Goal: Task Accomplishment & Management: Manage account settings

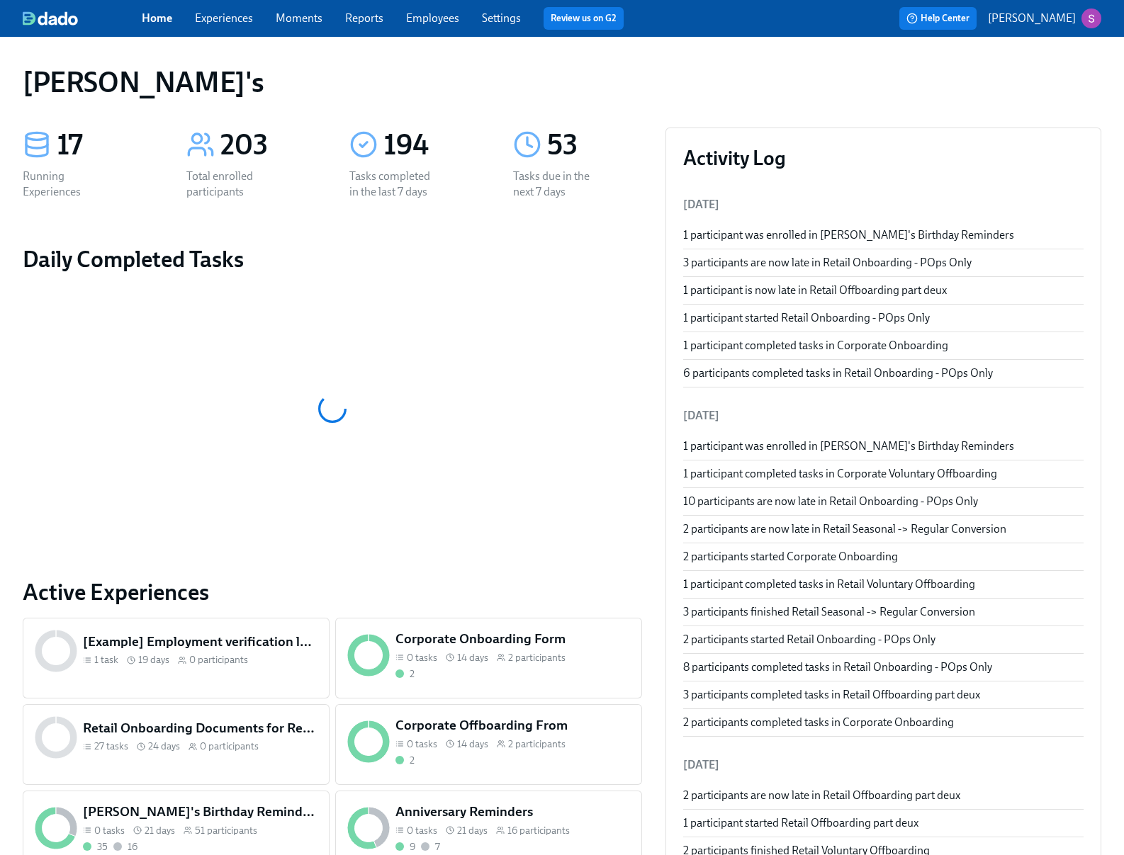
click at [297, 26] on span "Moments" at bounding box center [299, 19] width 47 height 16
click at [292, 14] on link "Moments" at bounding box center [299, 17] width 47 height 13
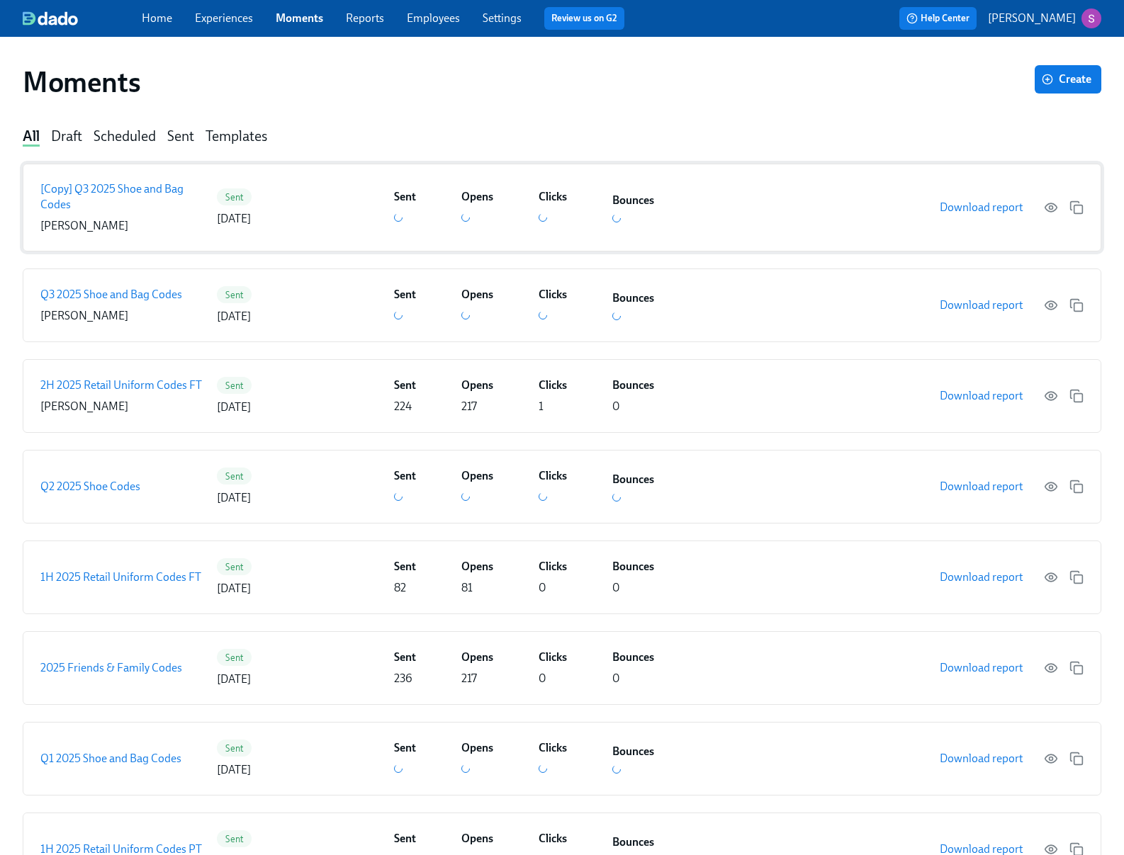
click at [162, 191] on p "[Copy] Q3 2025 Shoe and Bag Codes" at bounding box center [125, 196] width 171 height 31
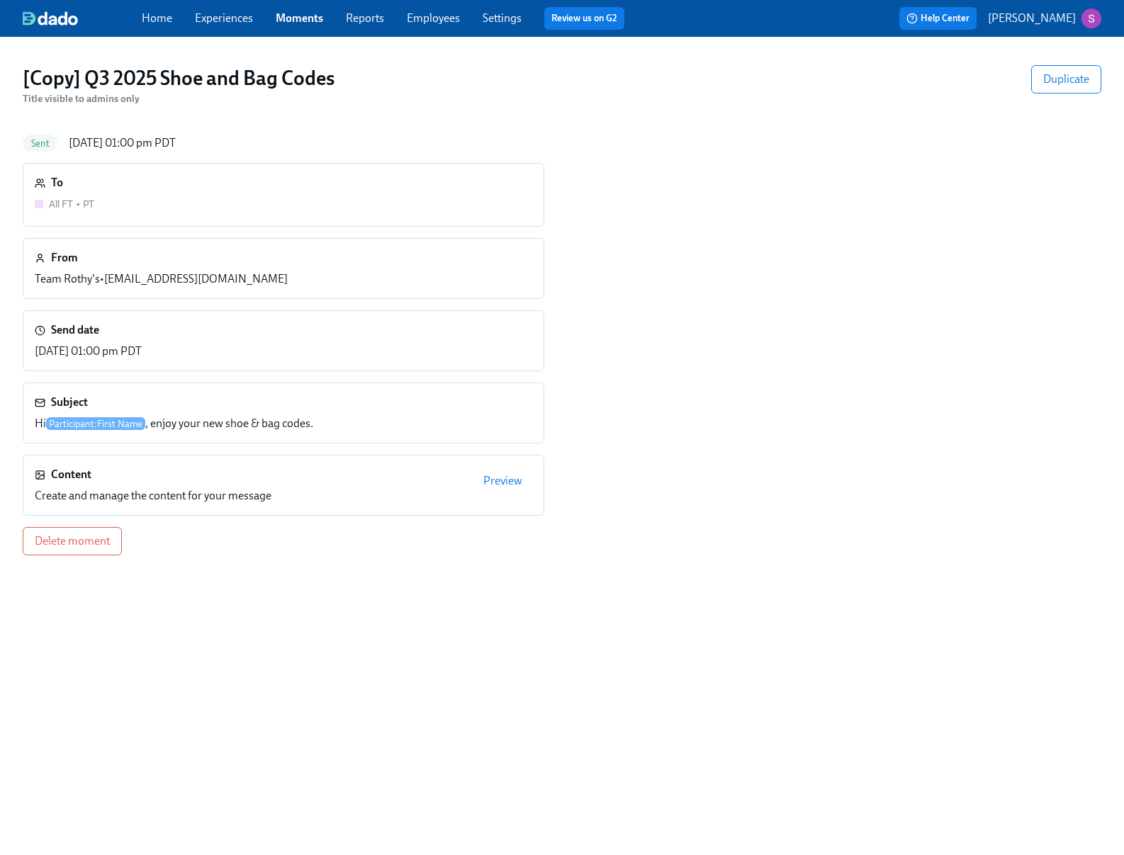
click at [509, 482] on span "Preview" at bounding box center [502, 481] width 39 height 14
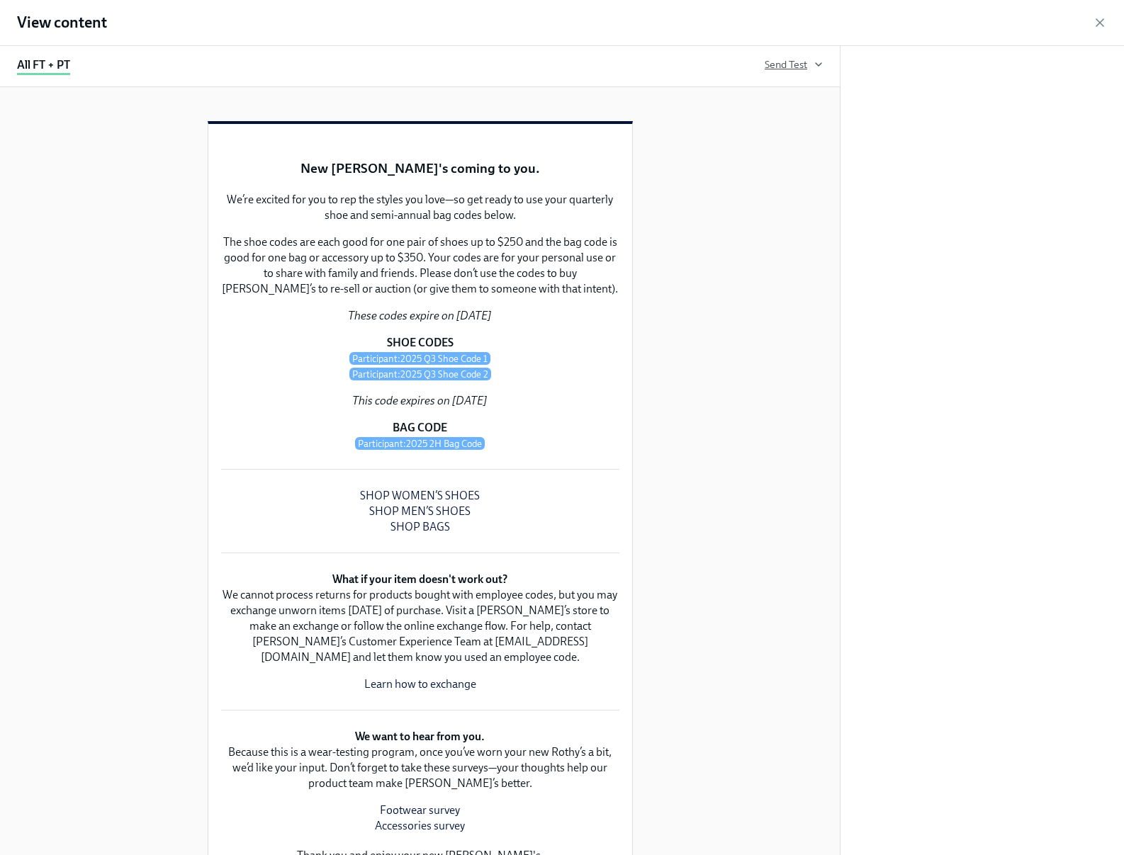
click at [799, 69] on span "Send Test" at bounding box center [794, 64] width 58 height 14
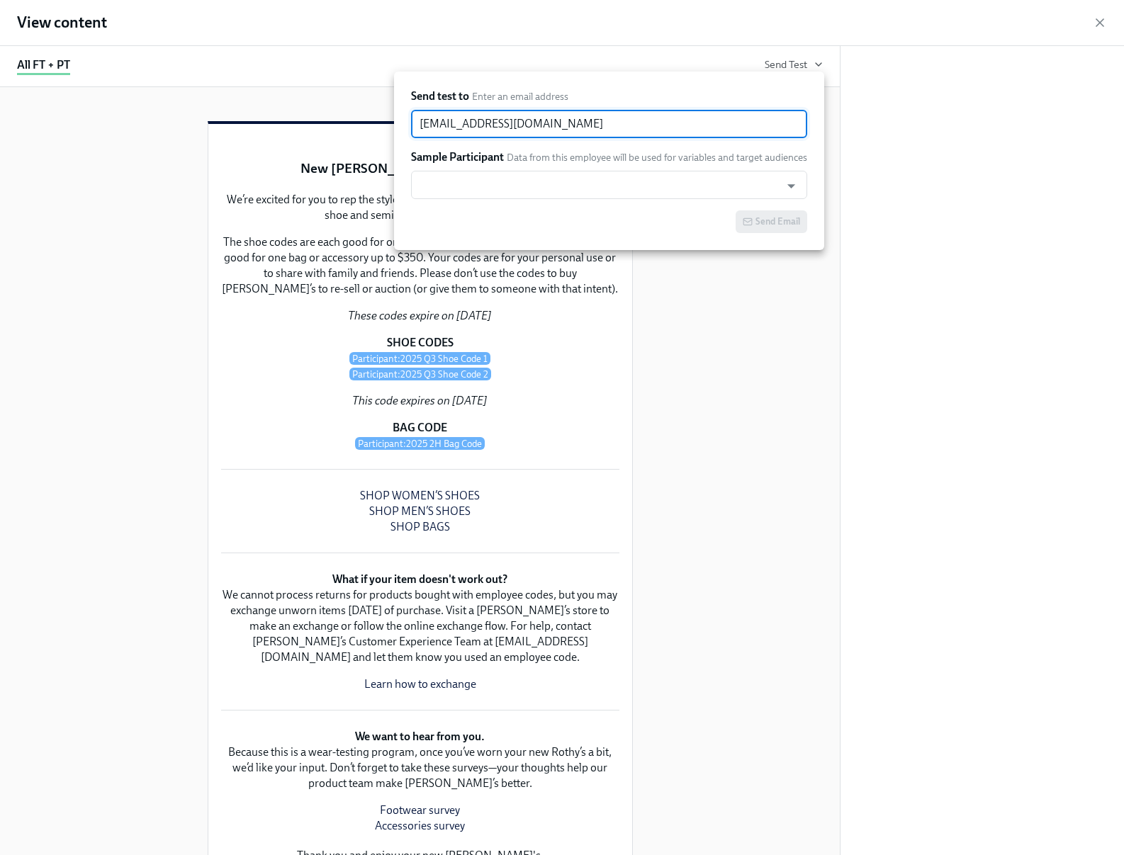
click at [700, 135] on input "[EMAIL_ADDRESS][DOMAIN_NAME]" at bounding box center [609, 124] width 396 height 28
drag, startPoint x: 461, startPoint y: 128, endPoint x: 403, endPoint y: 127, distance: 57.4
click at [403, 127] on div "Send test to Enter an email address sjackson@rothys.com ​ Sample Participant Da…" at bounding box center [609, 161] width 430 height 179
type input "k@rothys.com"
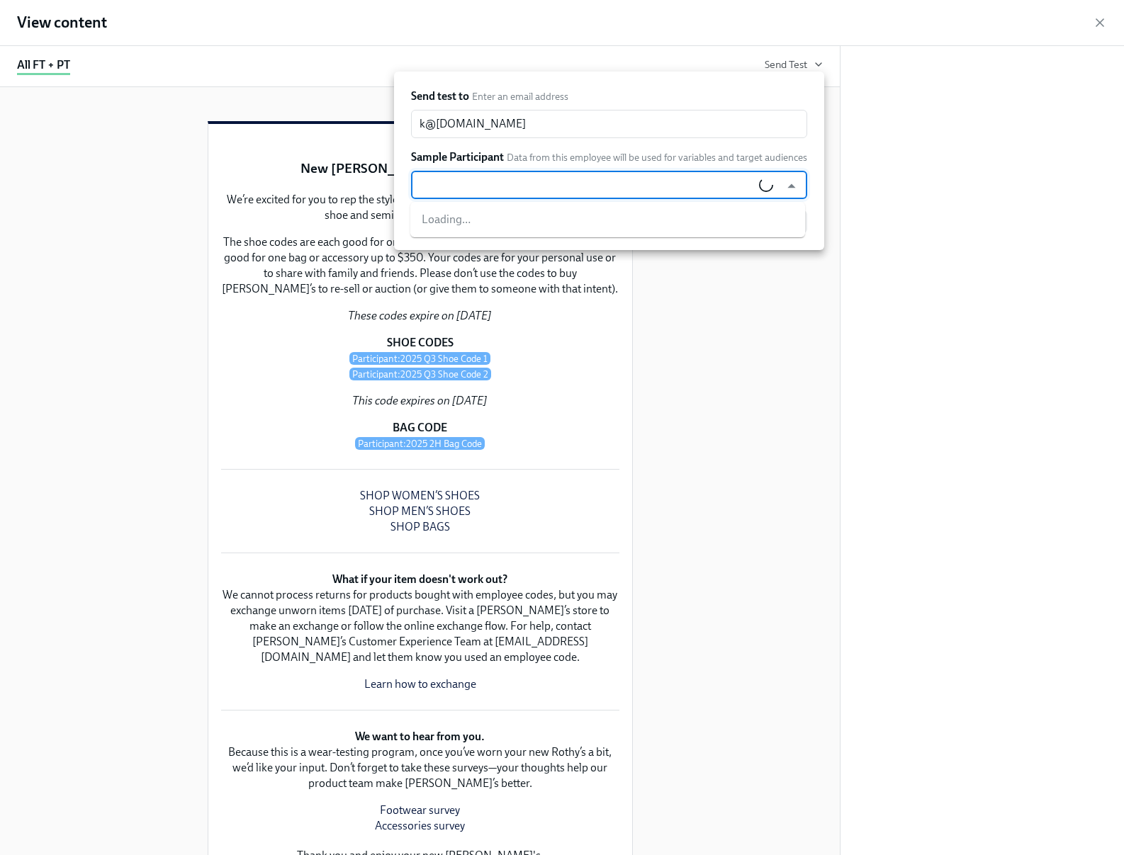
click at [495, 181] on input "text" at bounding box center [588, 185] width 341 height 28
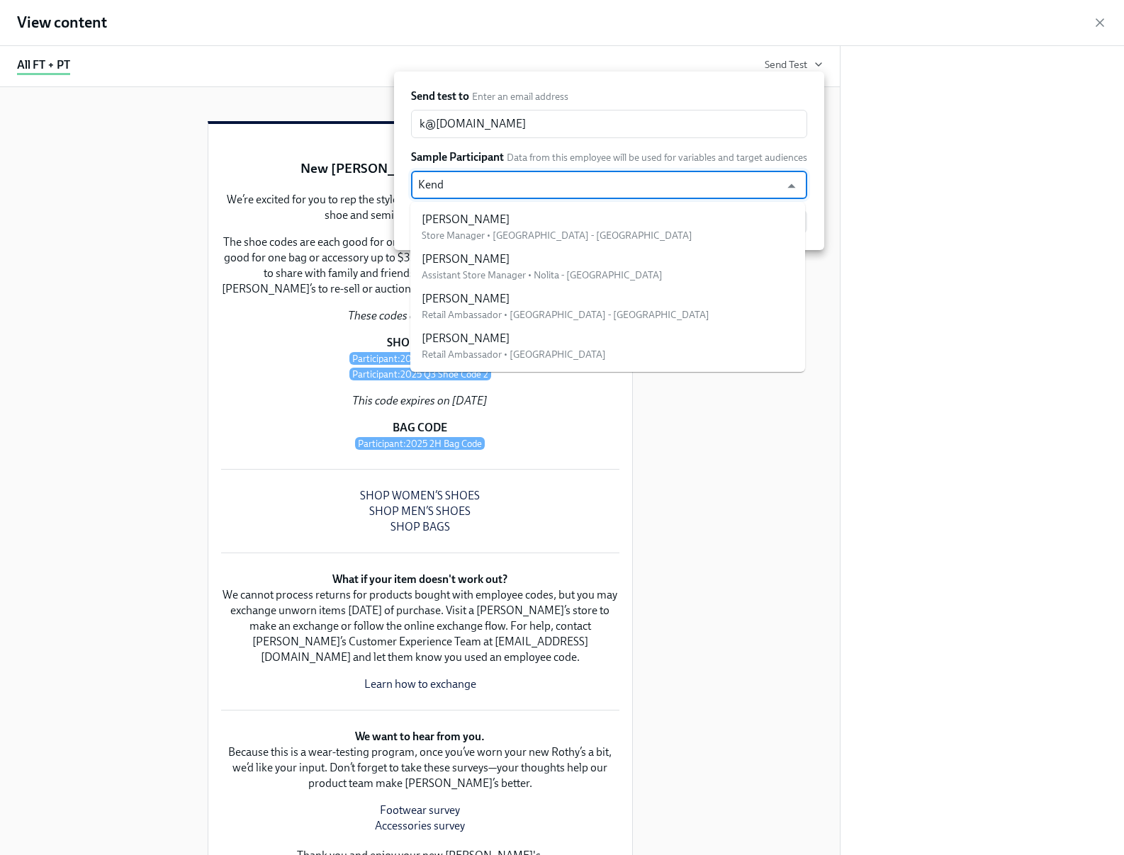
type input "Kendr"
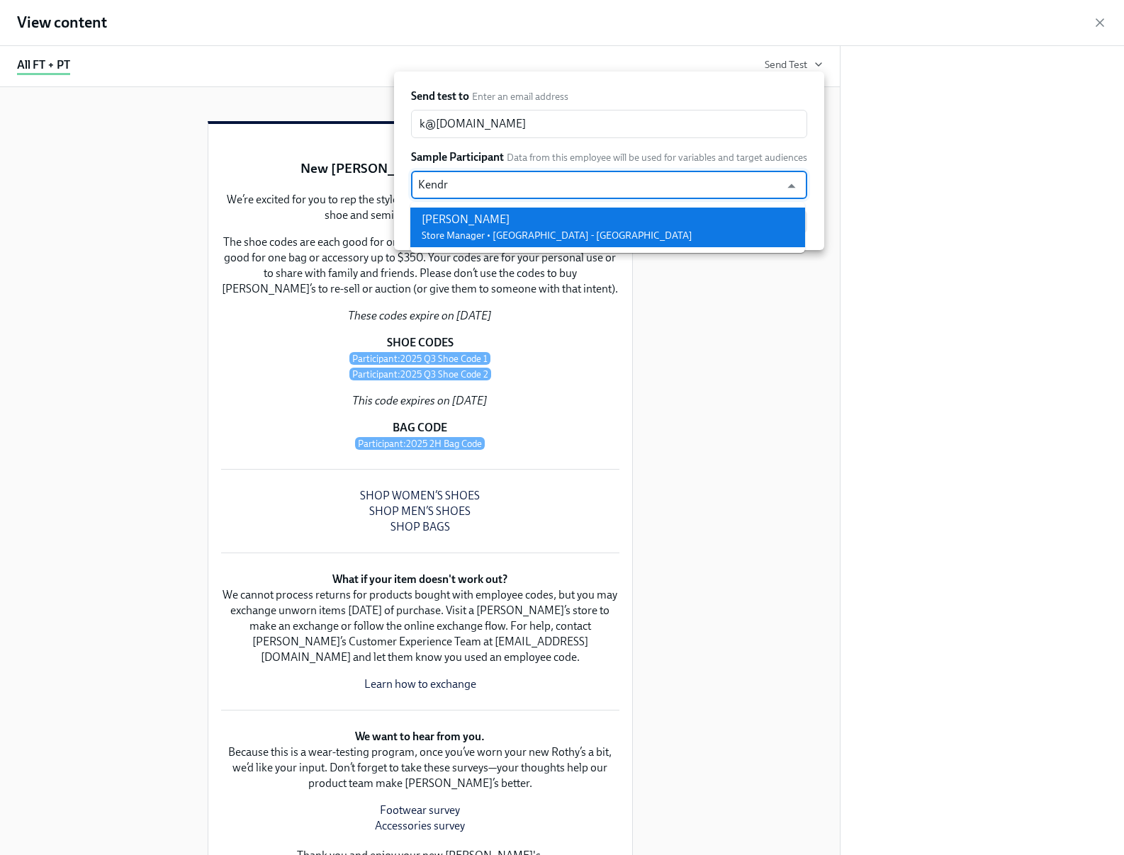
click at [520, 218] on div "Kendra Kaywood" at bounding box center [557, 220] width 271 height 16
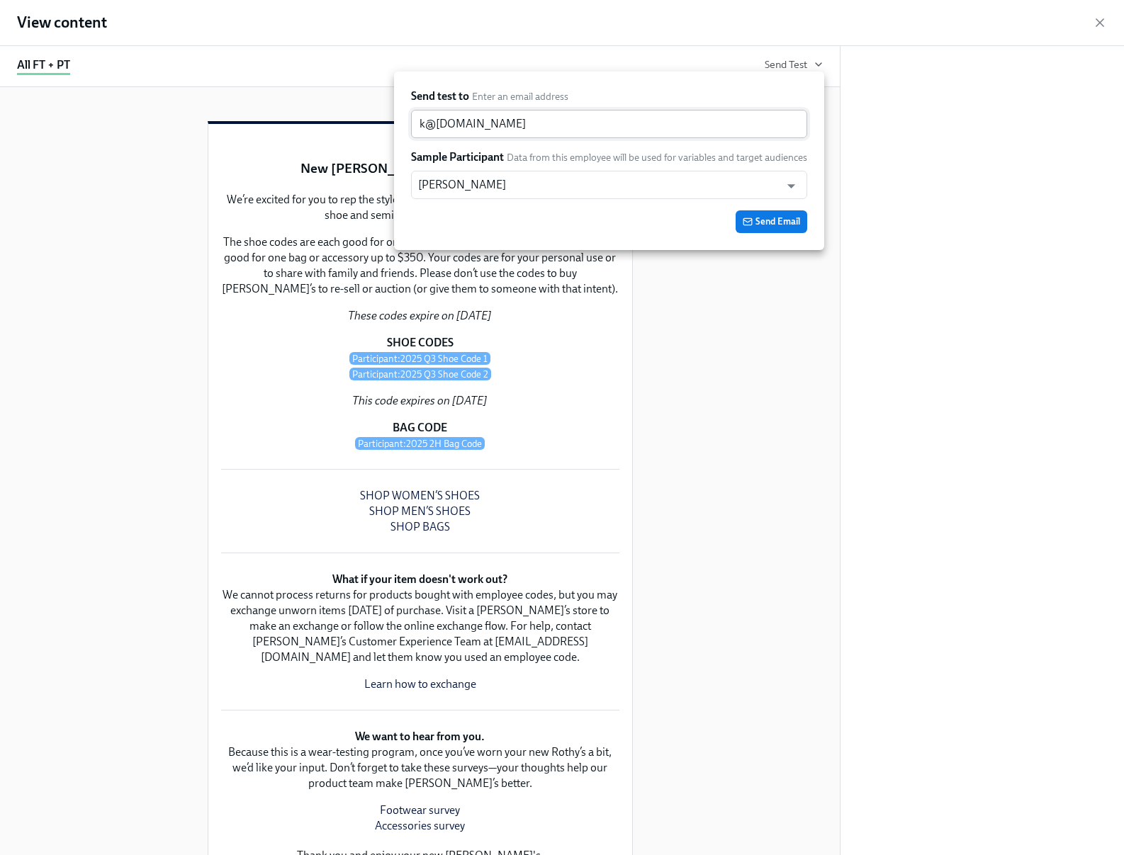
click at [566, 132] on input "k@rothys.com" at bounding box center [609, 124] width 396 height 28
click at [422, 128] on input "k@rothys.com" at bounding box center [609, 124] width 396 height 28
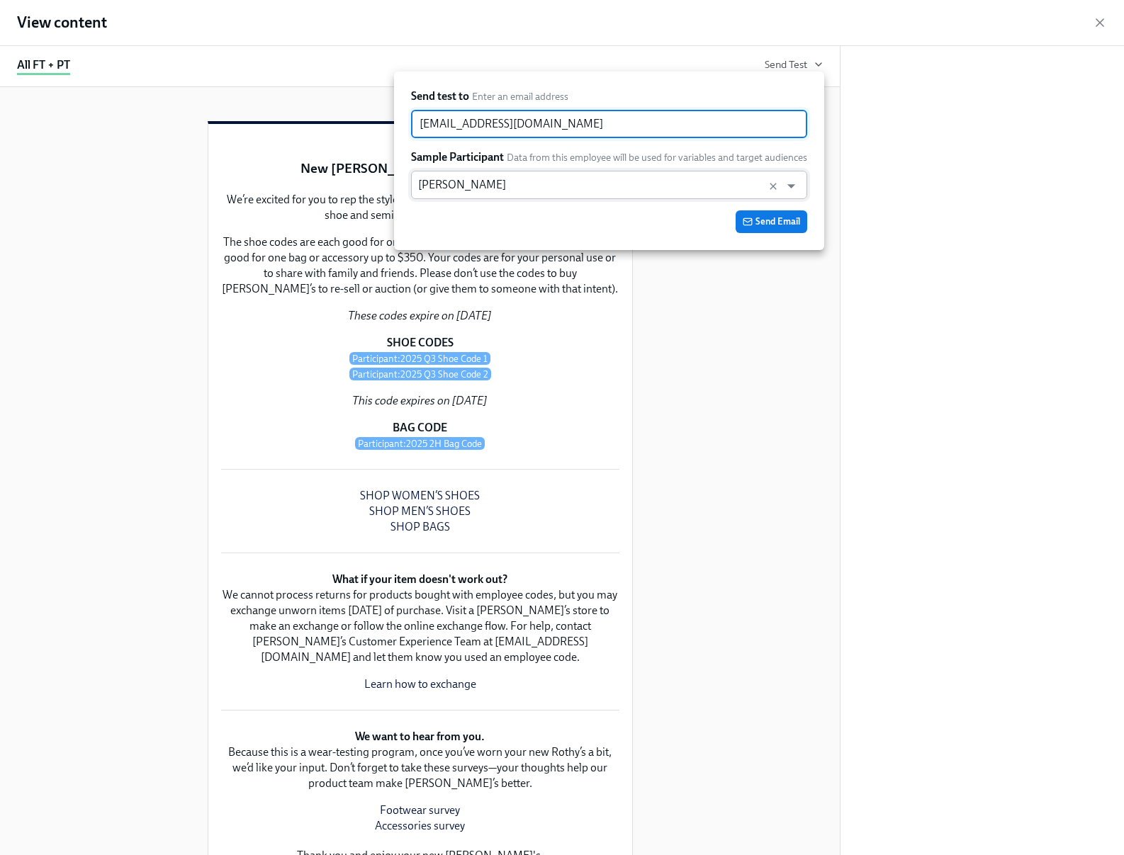
type input "kkaywood@rothys.com"
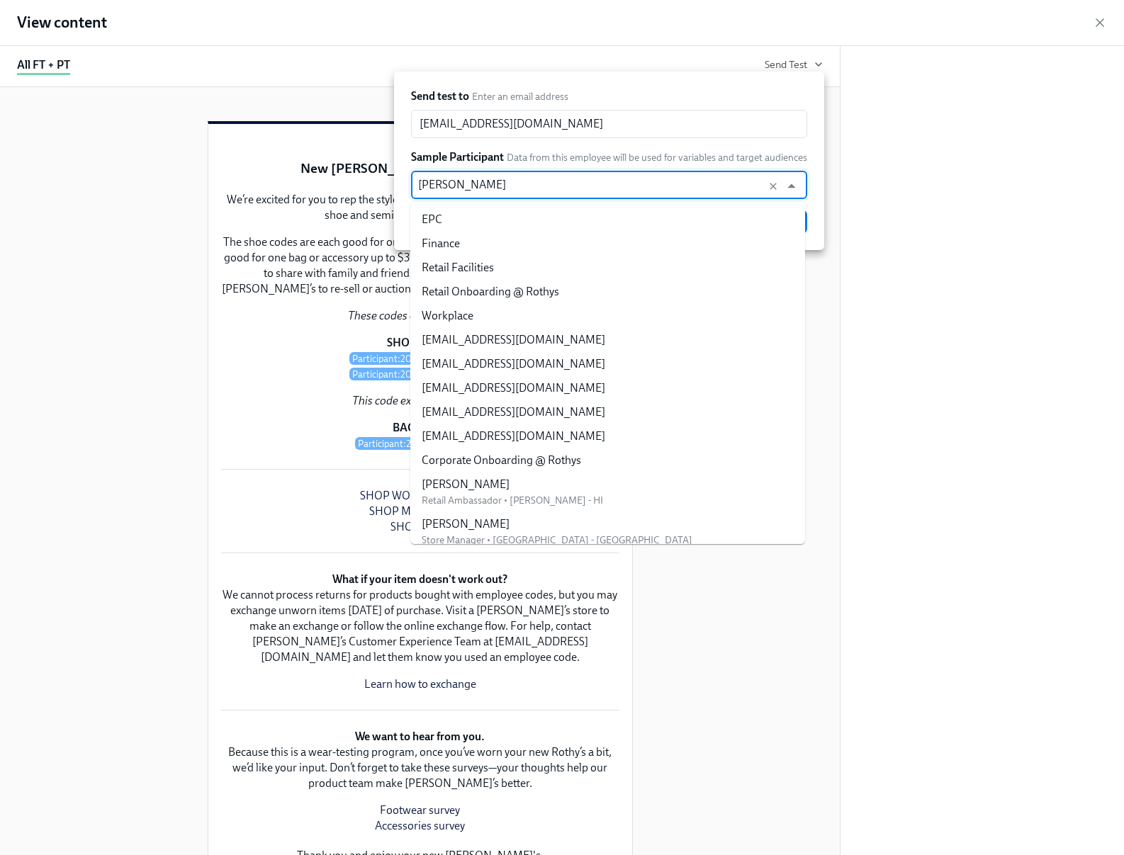
click at [545, 187] on input "Kendra Kaywood" at bounding box center [595, 185] width 355 height 28
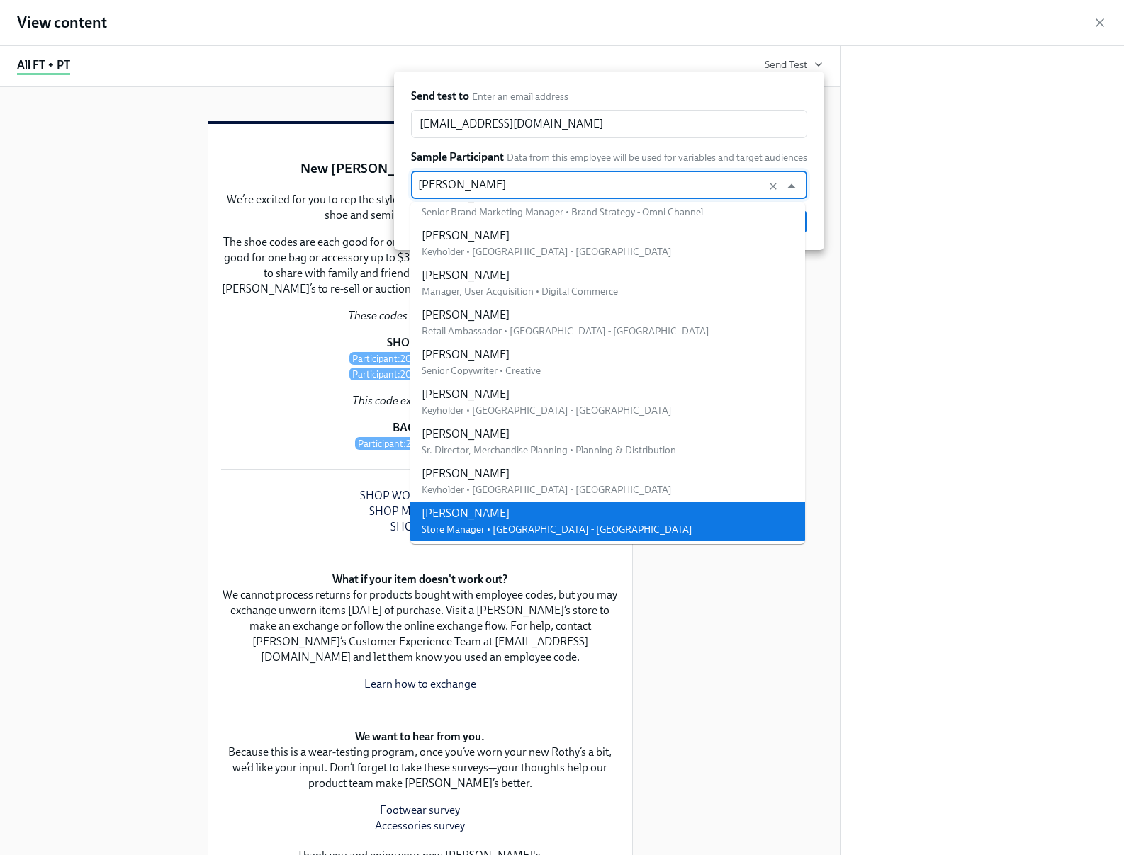
click at [545, 187] on input "Kendra Kaywood" at bounding box center [595, 185] width 355 height 28
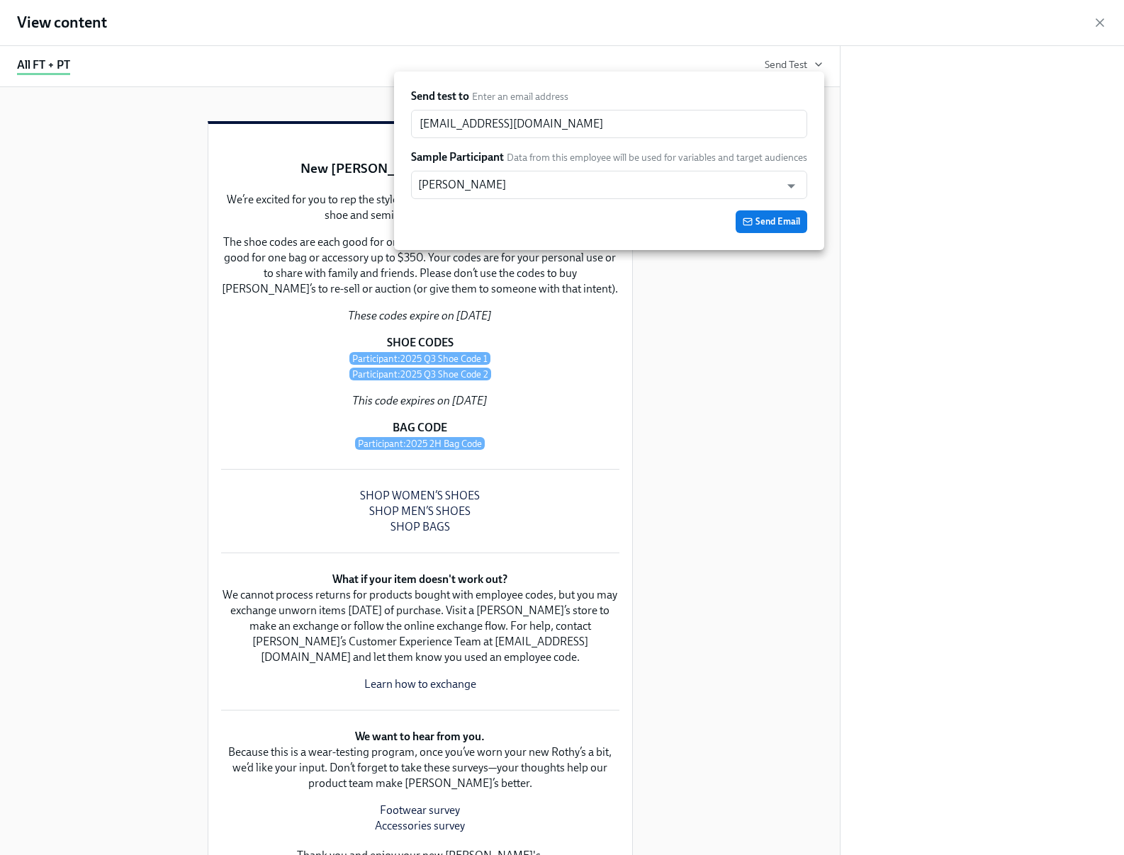
click at [575, 142] on div "Send test to Enter an email address kkaywood@rothys.com ​ Sample Participant Da…" at bounding box center [609, 161] width 396 height 145
click at [779, 224] on span "Send Email" at bounding box center [771, 222] width 57 height 14
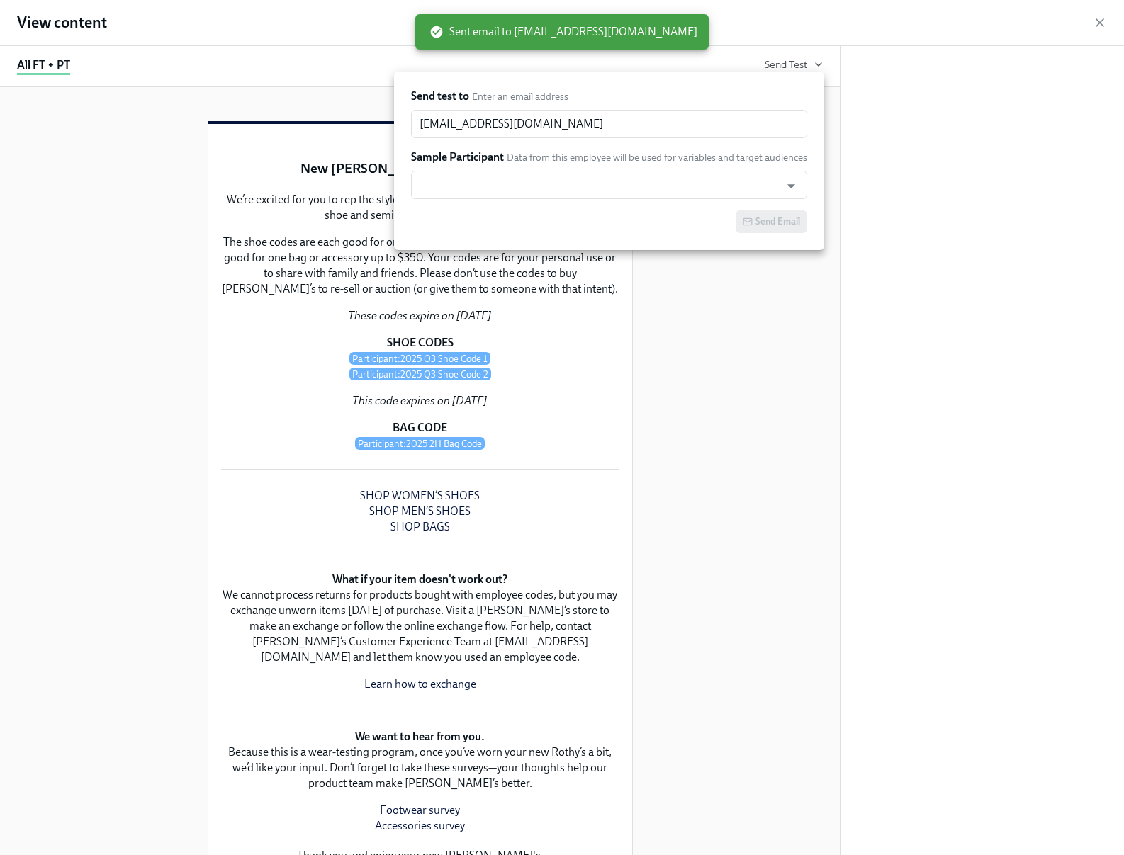
click at [34, 23] on div at bounding box center [562, 427] width 1124 height 855
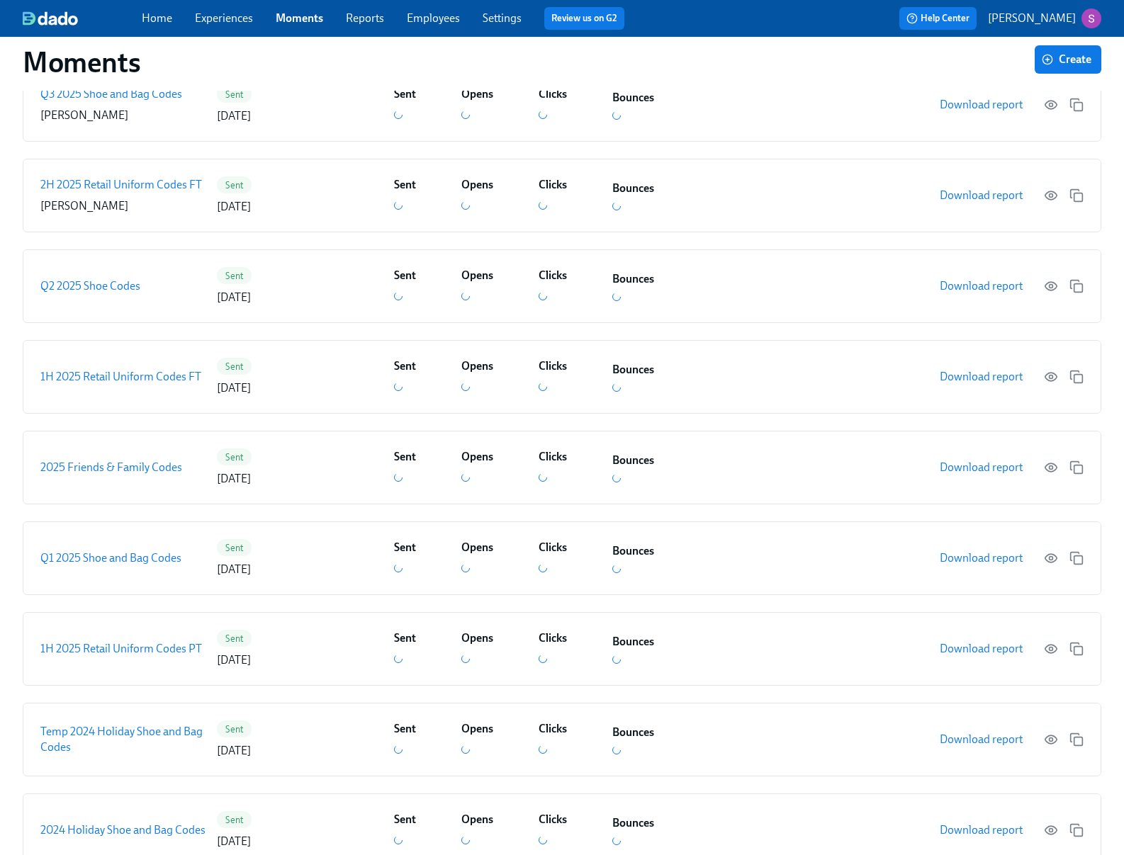
scroll to position [247, 0]
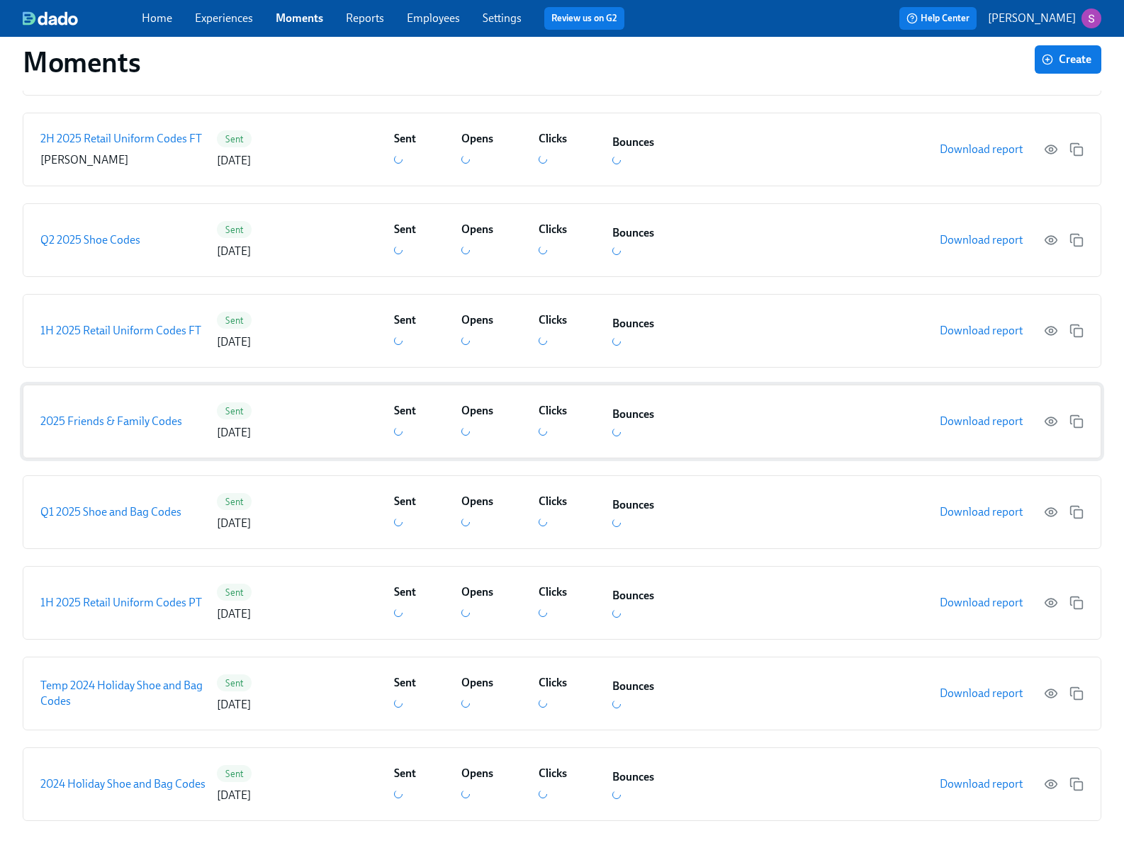
click at [163, 406] on div "2025 Friends & Family Codes Sent 01/10/2025 Sent Opens Clicks Bounces Download …" at bounding box center [562, 422] width 1079 height 74
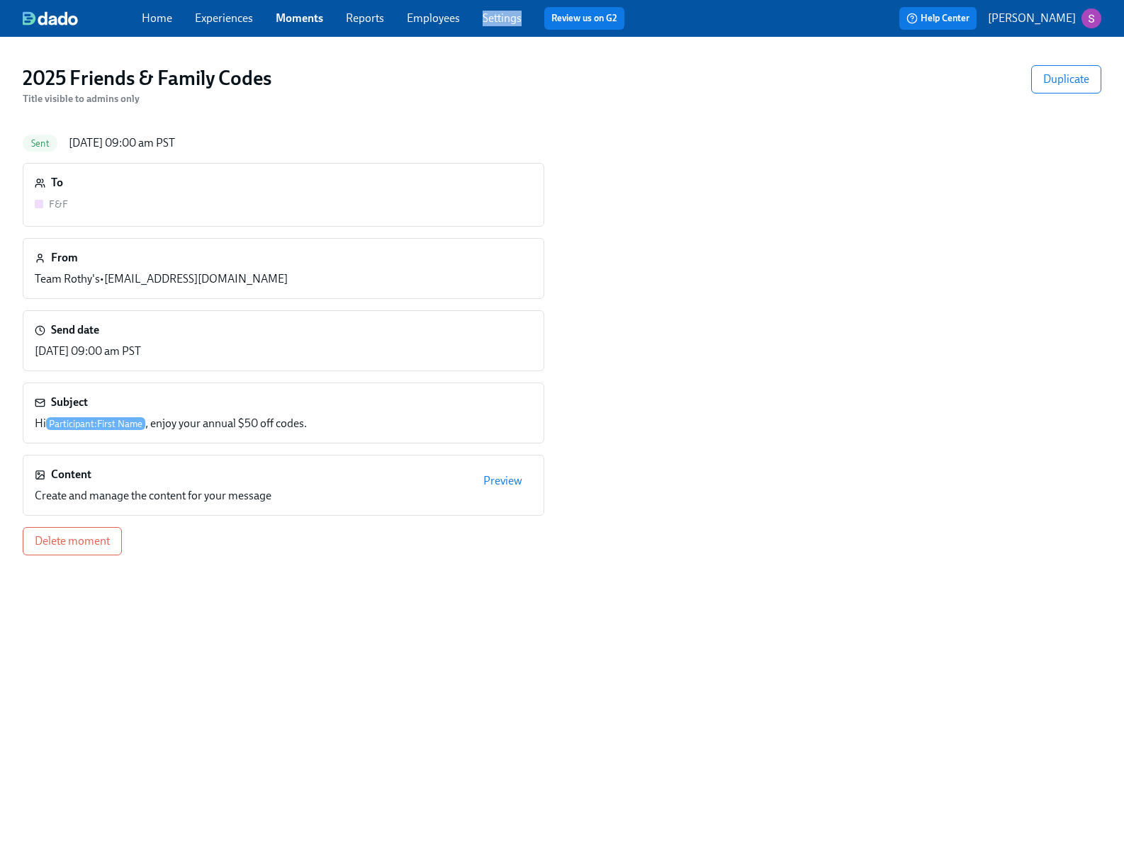
click at [506, 480] on span "Preview" at bounding box center [502, 481] width 39 height 14
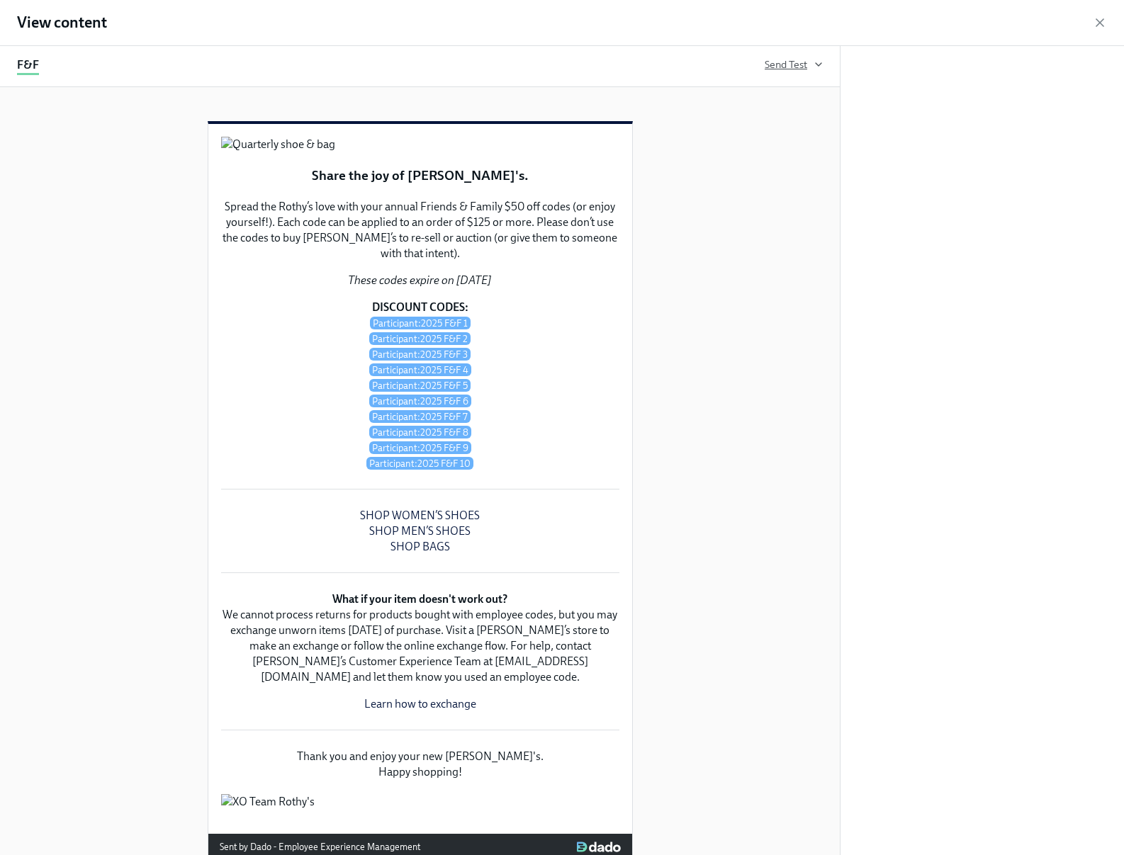
click at [809, 62] on span "Send Test" at bounding box center [794, 64] width 58 height 14
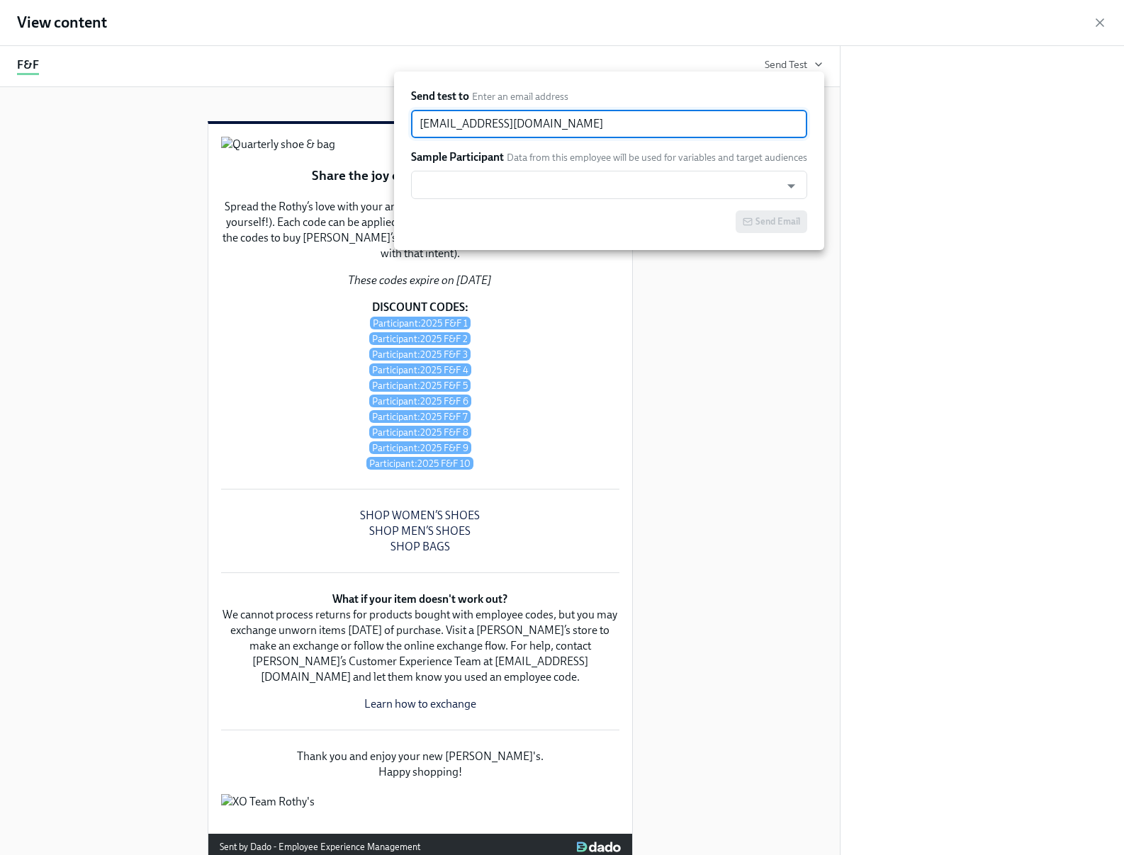
click at [658, 125] on input "[EMAIL_ADDRESS][DOMAIN_NAME]" at bounding box center [609, 124] width 396 height 28
drag, startPoint x: 559, startPoint y: 121, endPoint x: 395, endPoint y: 123, distance: 163.7
click at [395, 123] on div "Send test to Enter an email address sjackson@rothys.com ​ Sample Participant Da…" at bounding box center [609, 161] width 430 height 179
paste input "[DATE]"
type input "[DATE]"
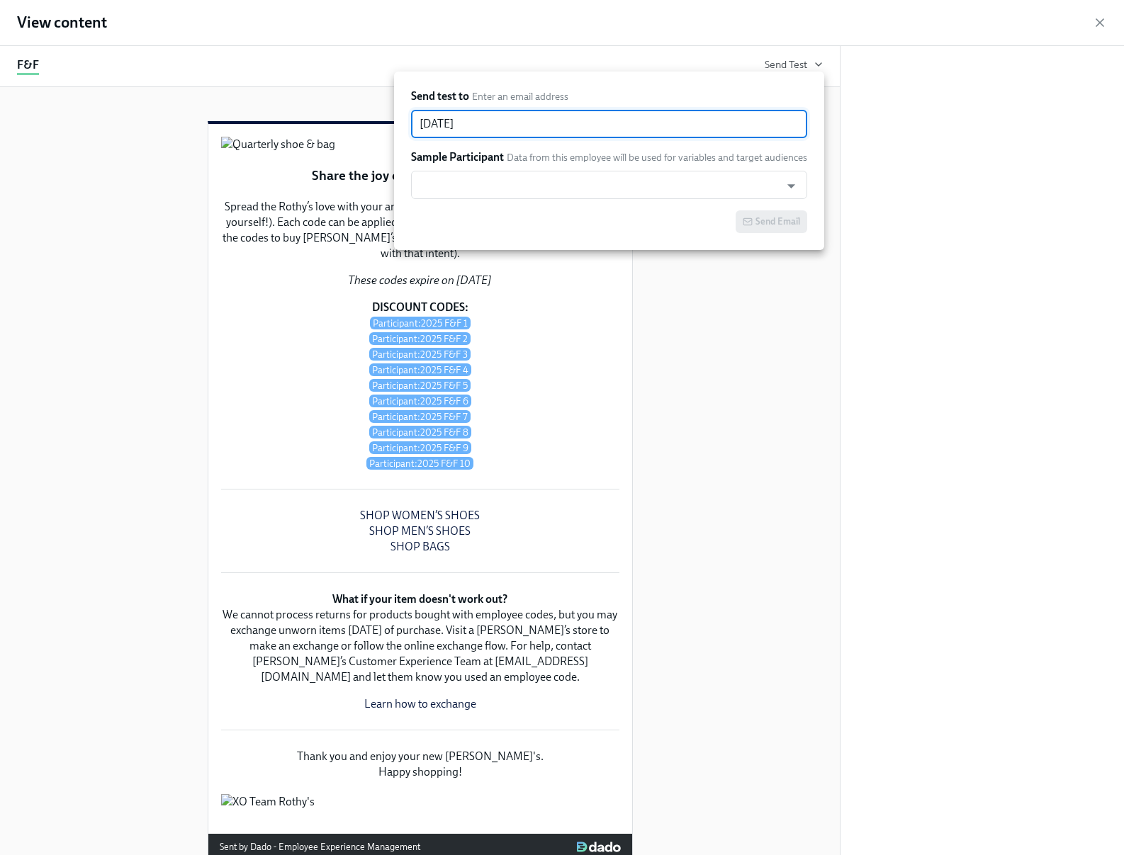
drag, startPoint x: 529, startPoint y: 118, endPoint x: 397, endPoint y: 118, distance: 131.8
click at [397, 118] on div "Send test to Enter an email address December 31, 2025 ​ Sample Participant Data…" at bounding box center [609, 161] width 430 height 179
paste input "ACohen@rothys.com"
type input "ACohen@rothys.com"
click at [597, 187] on input "text" at bounding box center [595, 185] width 355 height 28
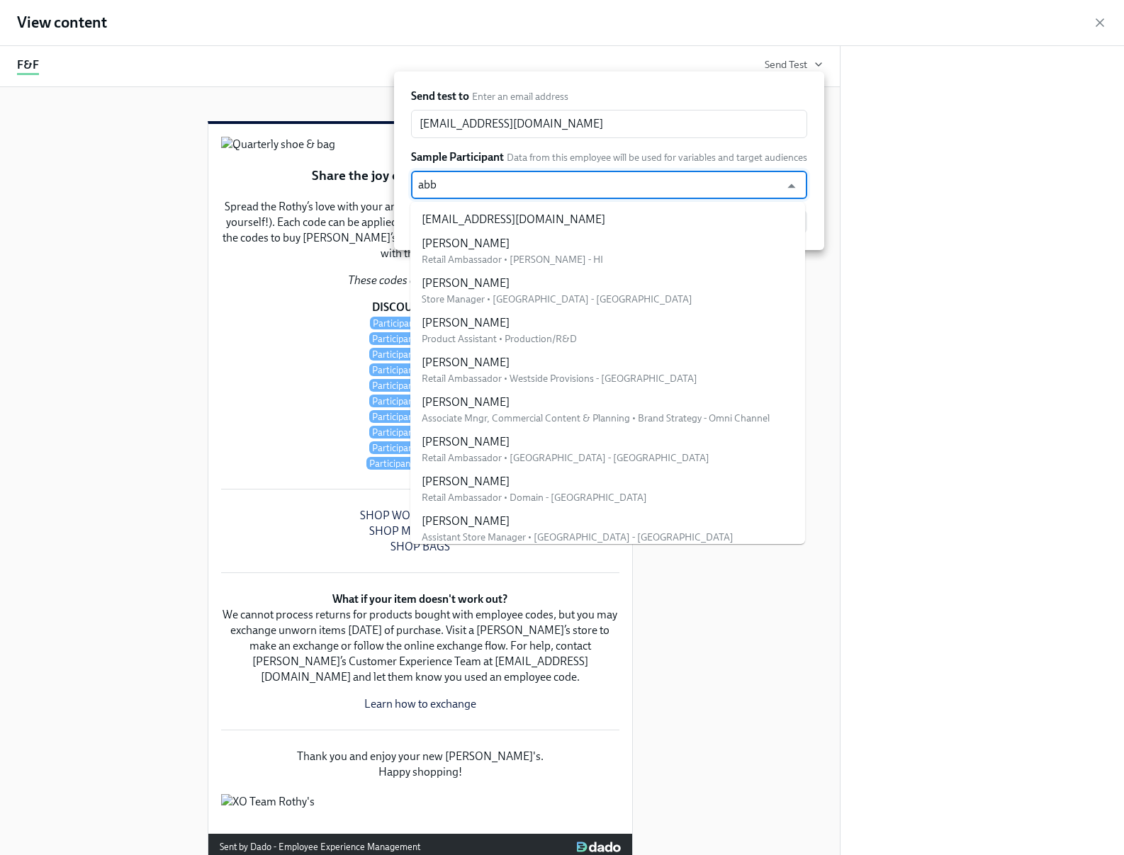
type input "abby"
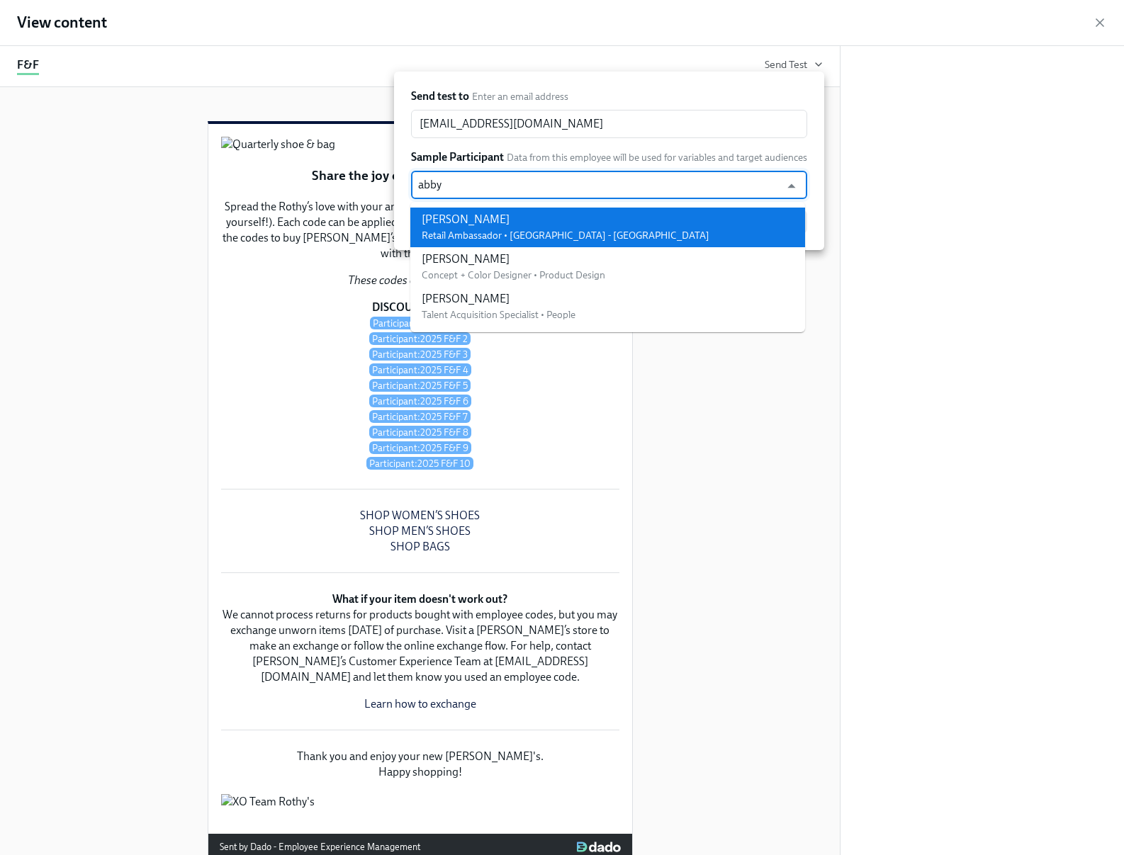
click at [593, 214] on div "[PERSON_NAME]" at bounding box center [566, 220] width 288 height 16
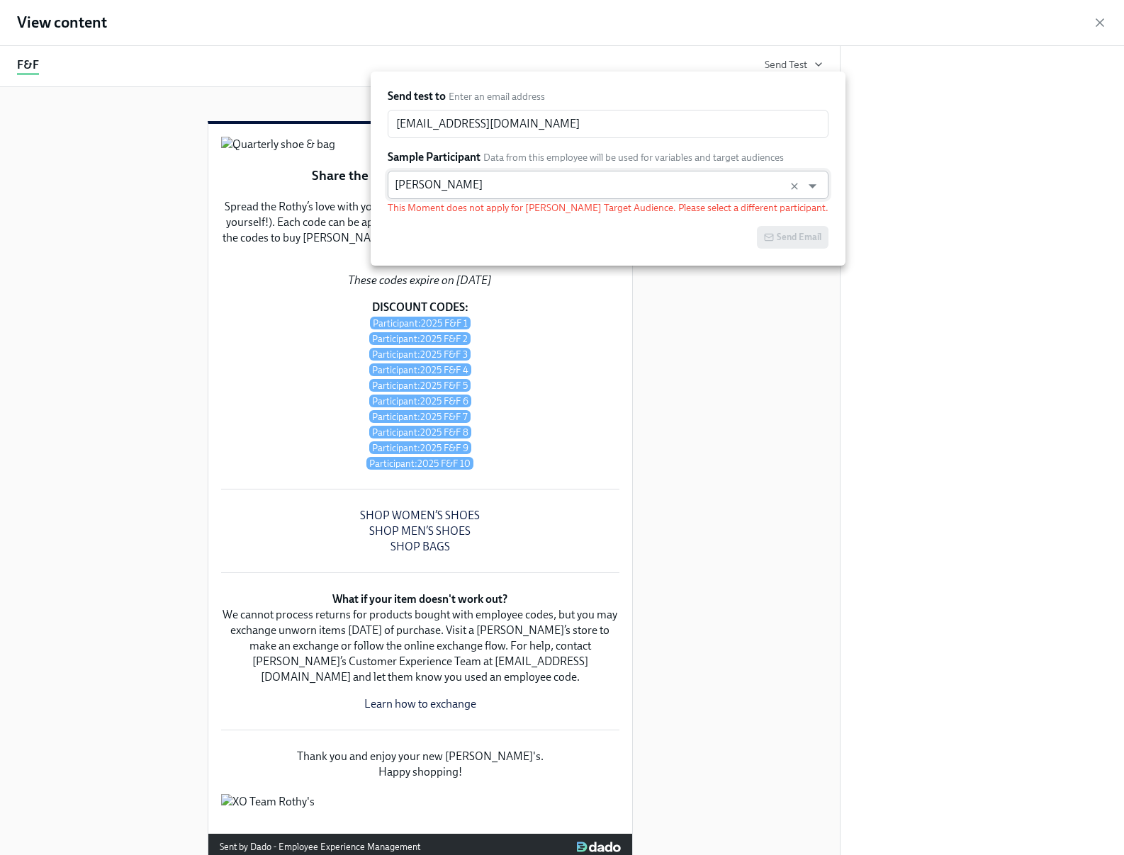
click at [522, 184] on input "[PERSON_NAME]" at bounding box center [595, 185] width 400 height 28
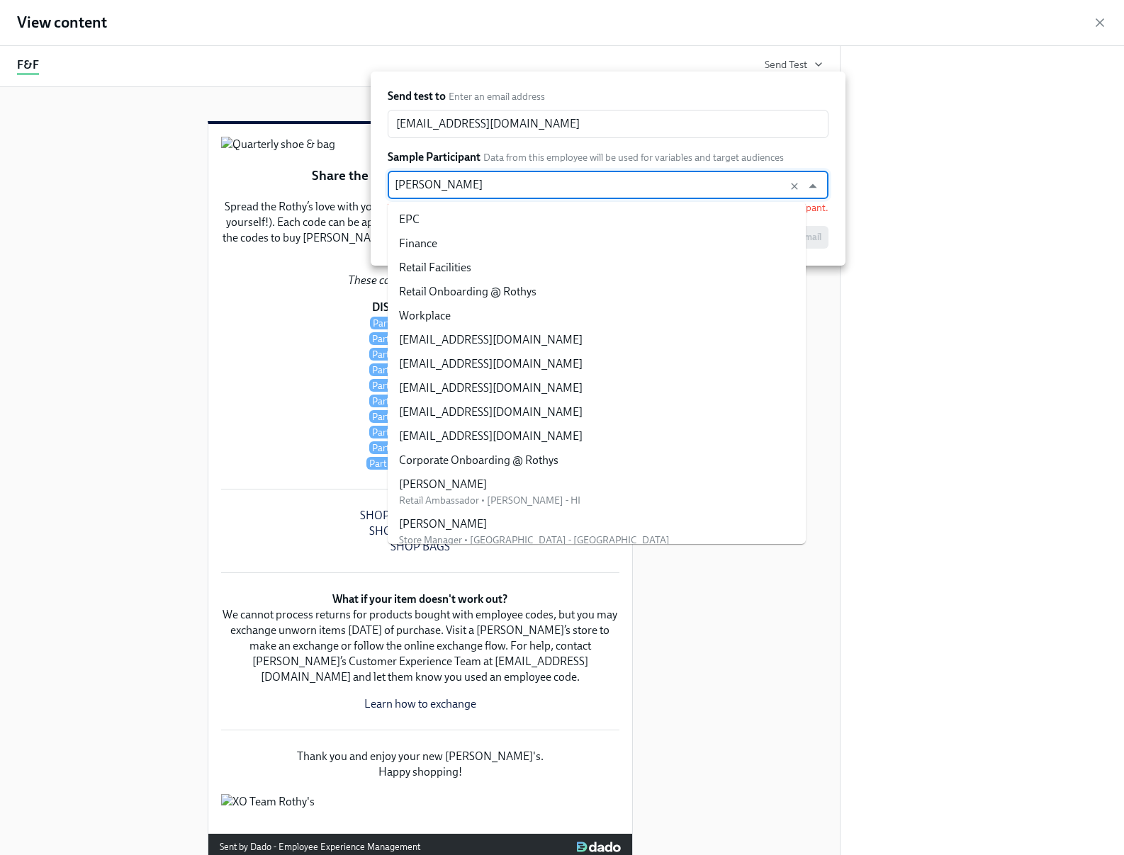
scroll to position [7909, 0]
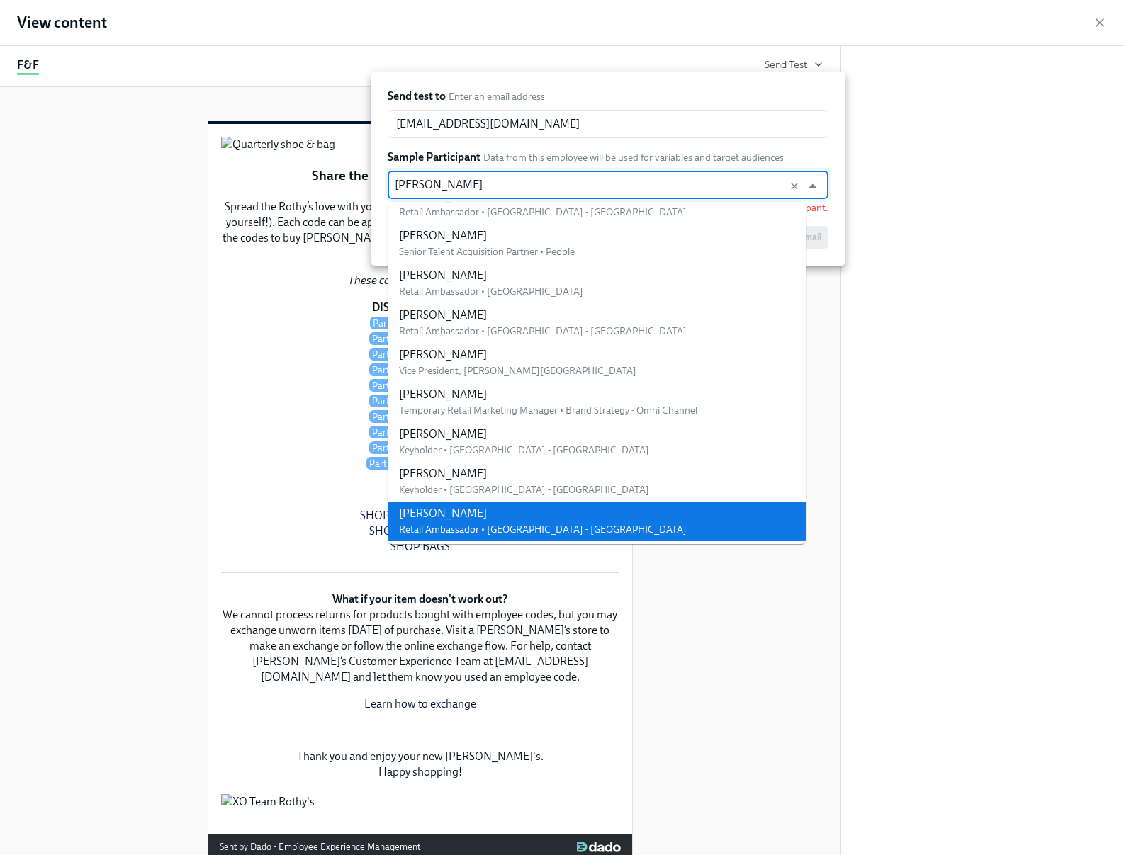
click at [522, 184] on input "[PERSON_NAME]" at bounding box center [595, 185] width 400 height 28
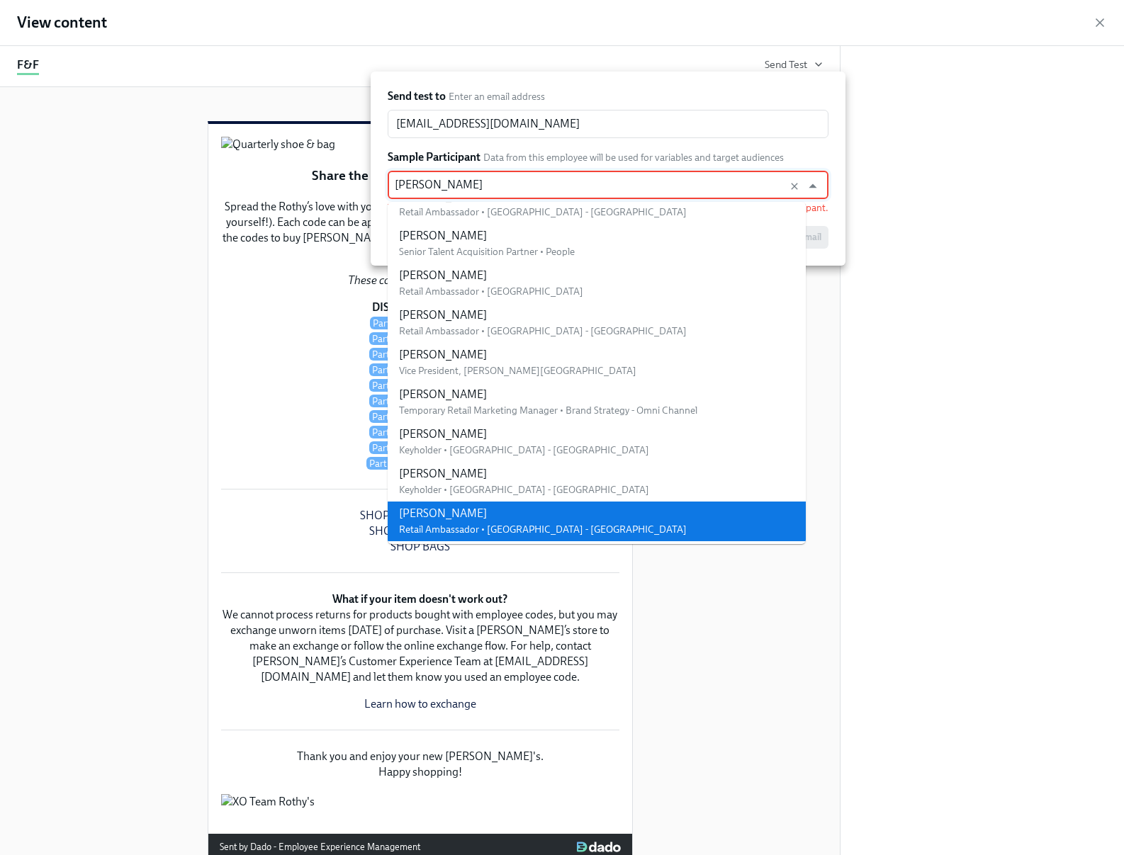
drag, startPoint x: 525, startPoint y: 187, endPoint x: 361, endPoint y: 186, distance: 163.7
click at [361, 186] on div "Send test to Enter an email address ACohen@rothys.com ​ Sample Participant Data…" at bounding box center [562, 427] width 1124 height 855
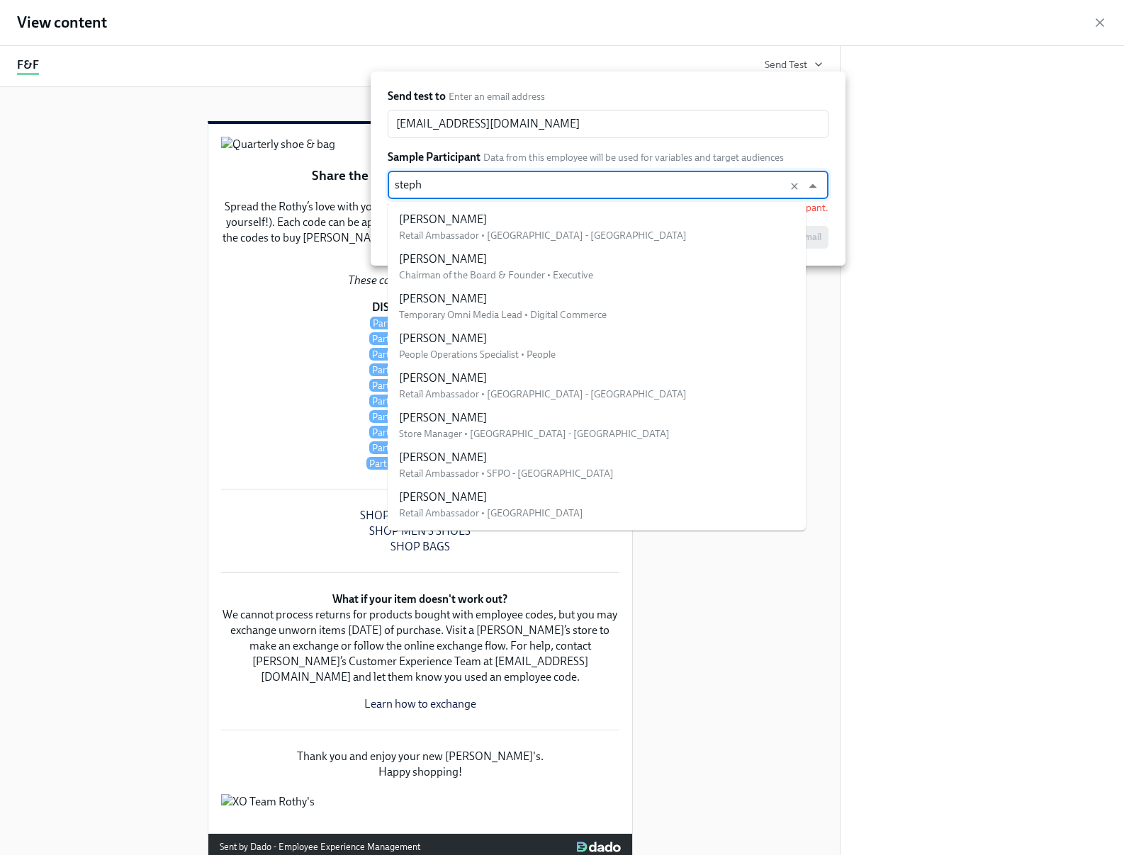
type input "stepha"
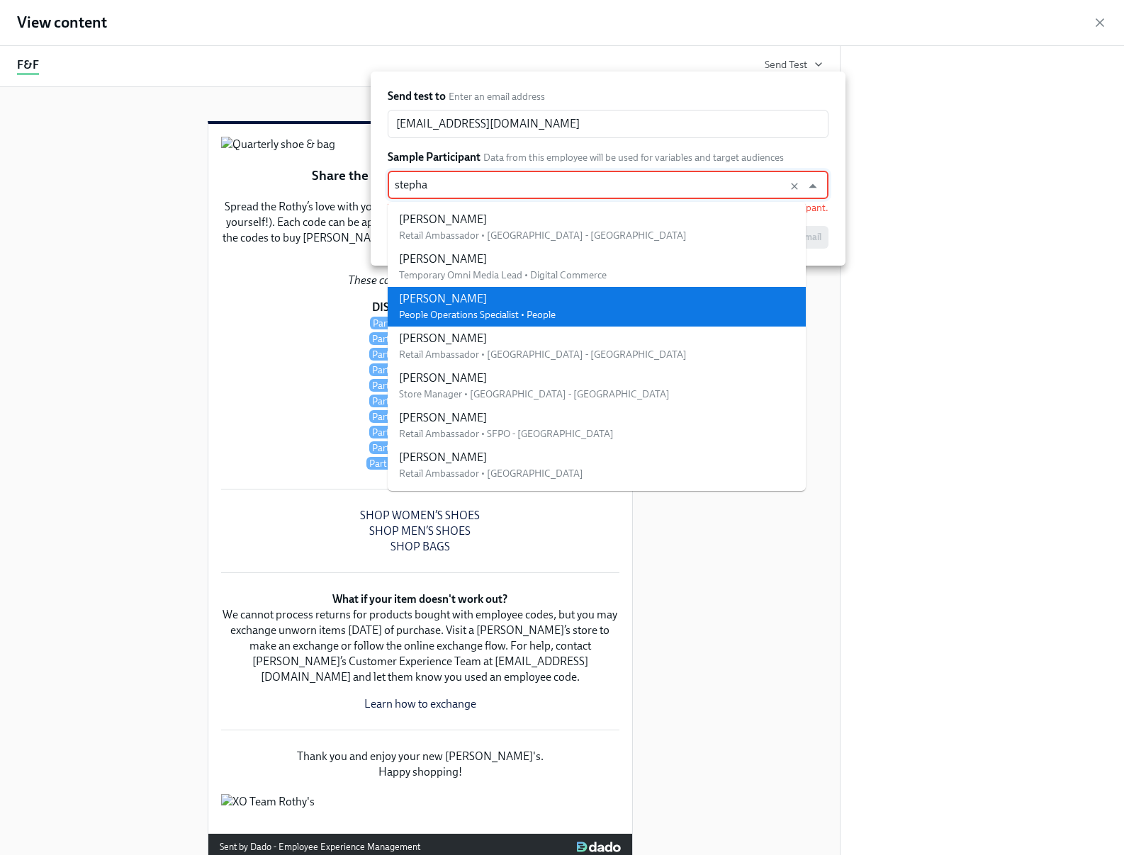
click at [604, 310] on li "Stephanie Jackson People Operations Specialist • People" at bounding box center [597, 307] width 418 height 40
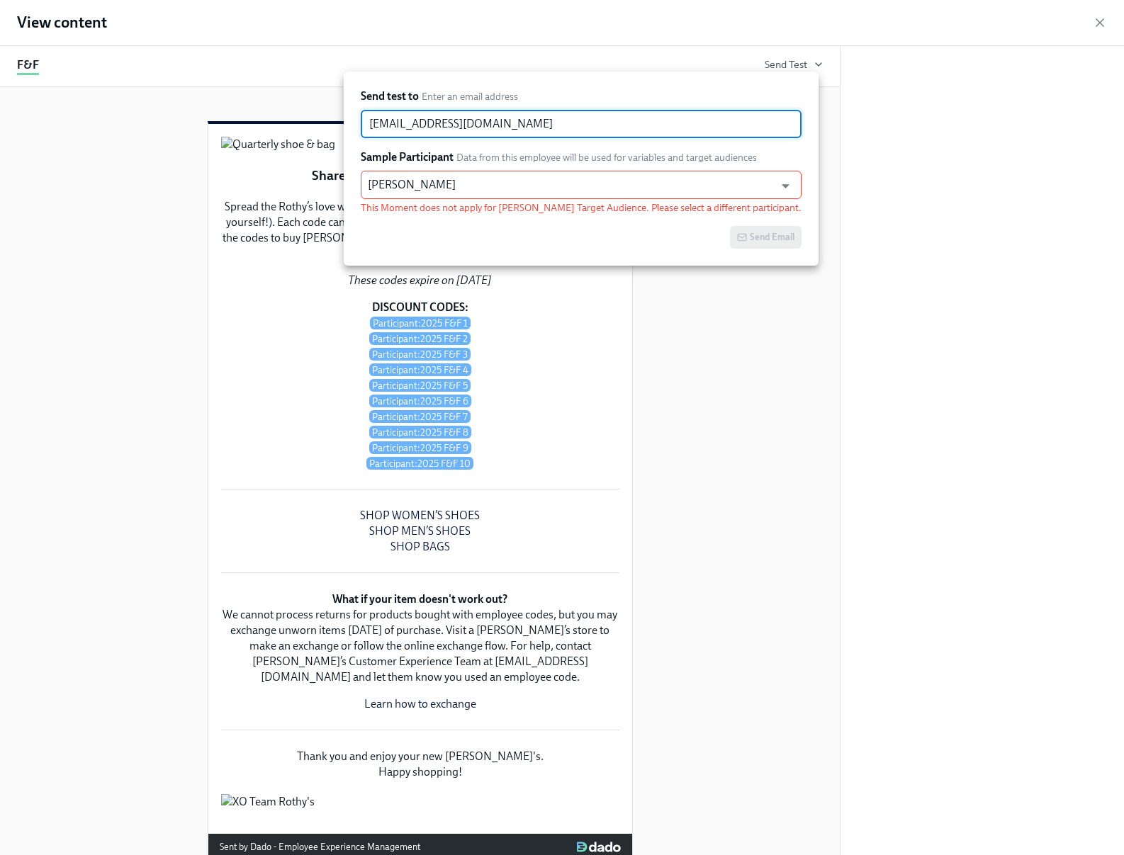
drag, startPoint x: 408, startPoint y: 118, endPoint x: 350, endPoint y: 121, distance: 57.5
click at [350, 121] on div "Send test to Enter an email address ACohen@rothys.com ​ Sample Participant Data…" at bounding box center [581, 169] width 475 height 194
type input "[EMAIL_ADDRESS][DOMAIN_NAME]"
click at [672, 215] on div "Send test to Enter an email address sjackson@rothys.com ​ Sample Participant Da…" at bounding box center [581, 169] width 441 height 160
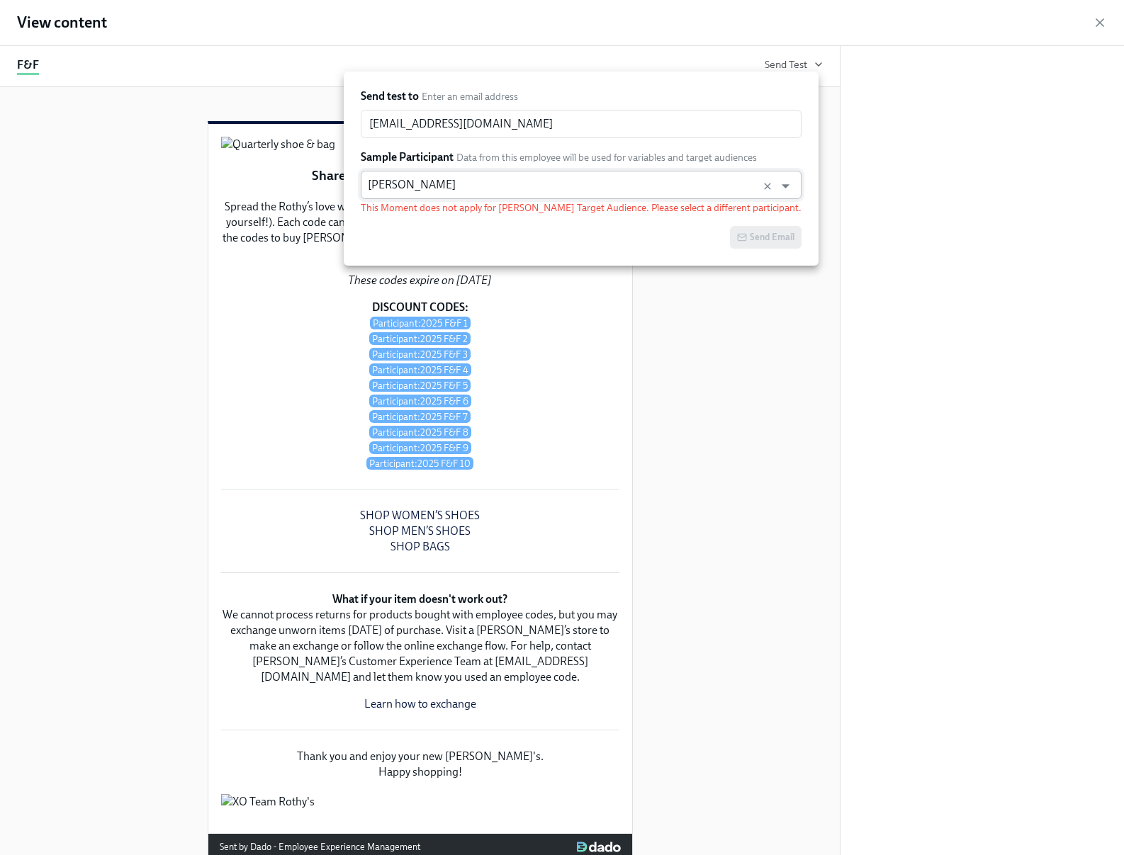
click at [656, 184] on input "[PERSON_NAME]" at bounding box center [568, 185] width 400 height 28
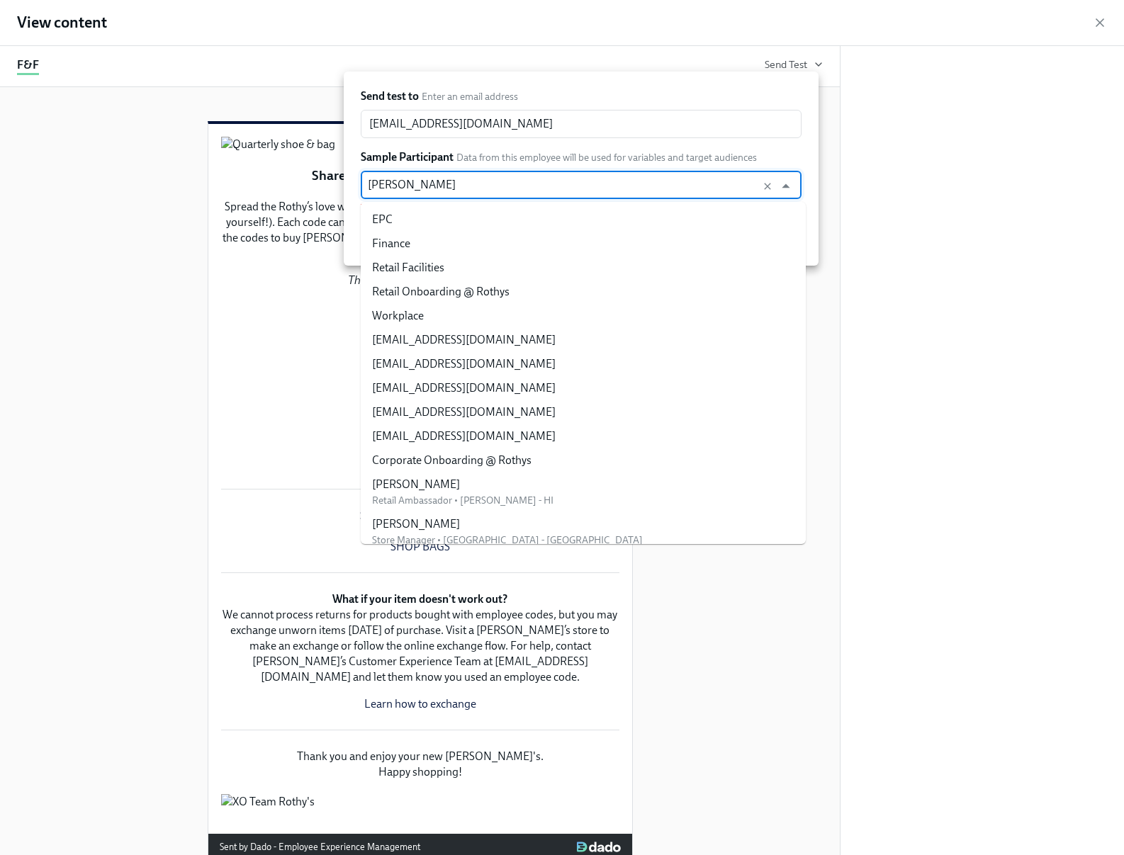
scroll to position [19483, 0]
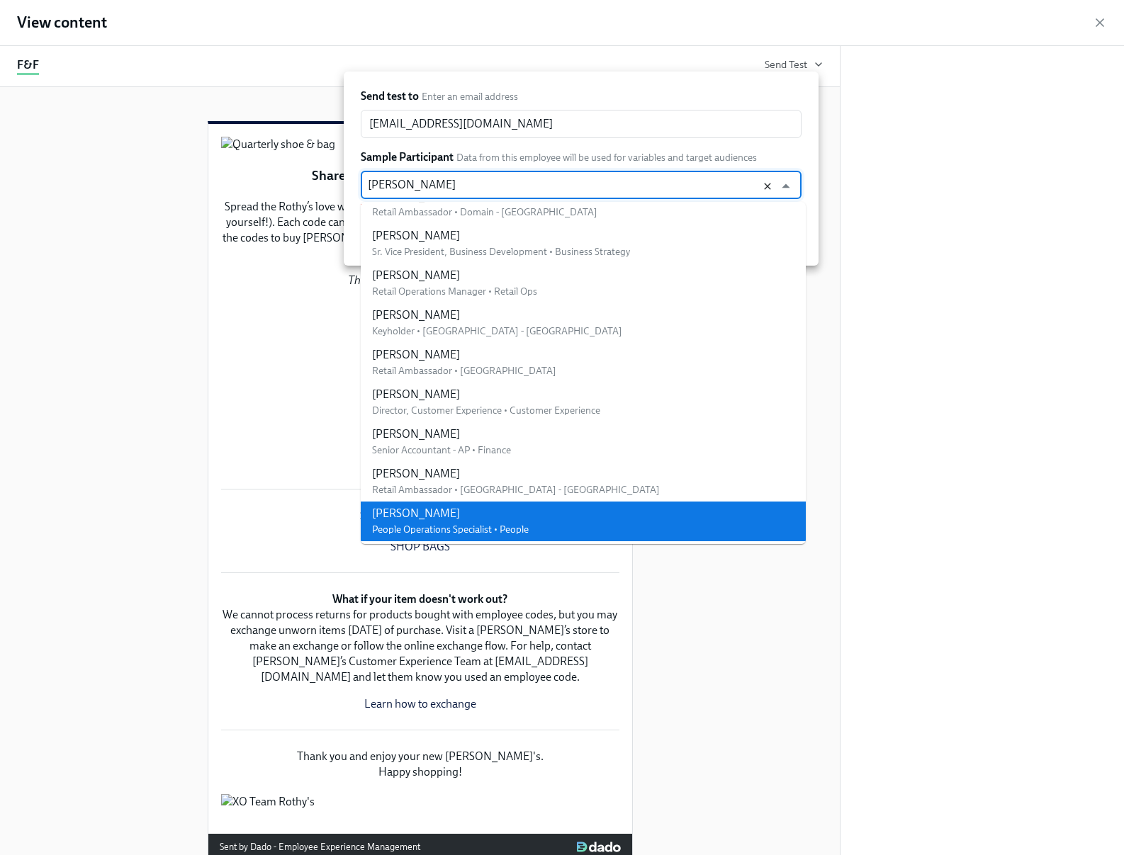
click at [772, 188] on icon "Clear" at bounding box center [767, 186] width 11 height 11
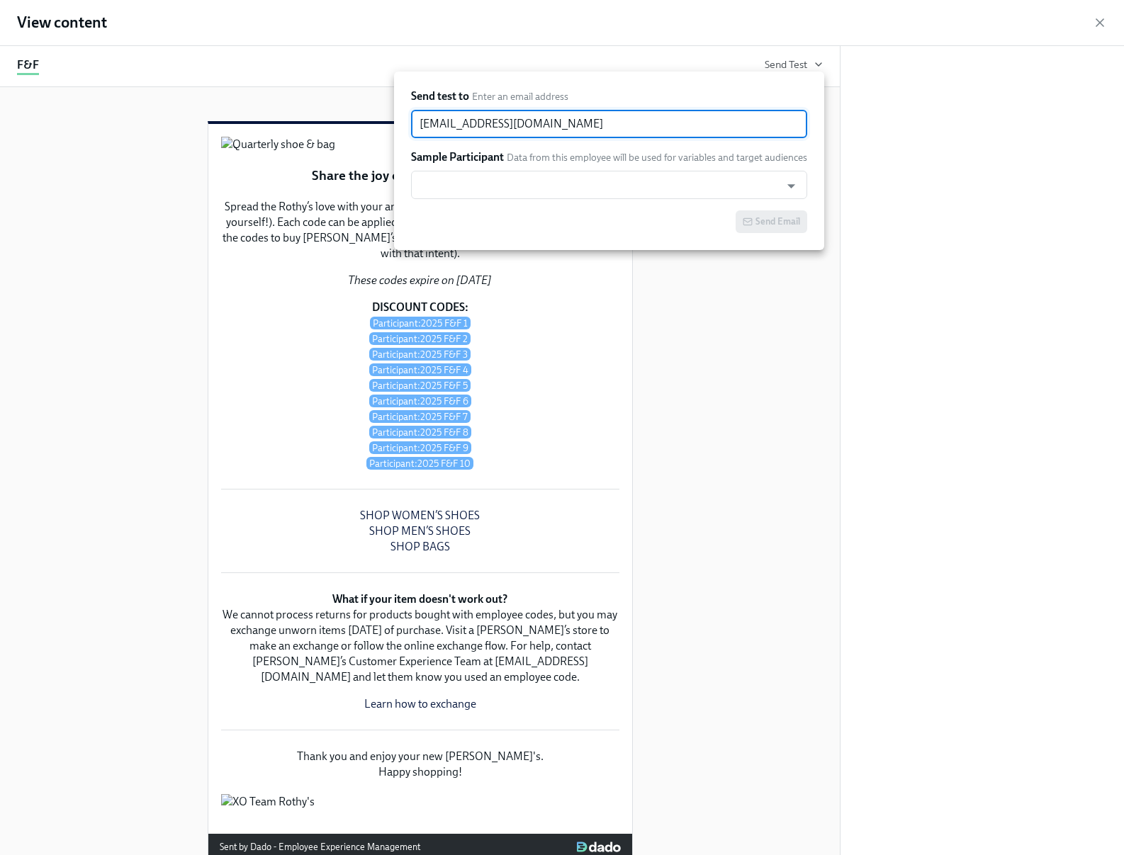
drag, startPoint x: 658, startPoint y: 119, endPoint x: 365, endPoint y: 113, distance: 293.5
click at [365, 113] on div "Send test to Enter an email address sjackson@rothys.com ​ Sample Participant Da…" at bounding box center [562, 427] width 1124 height 855
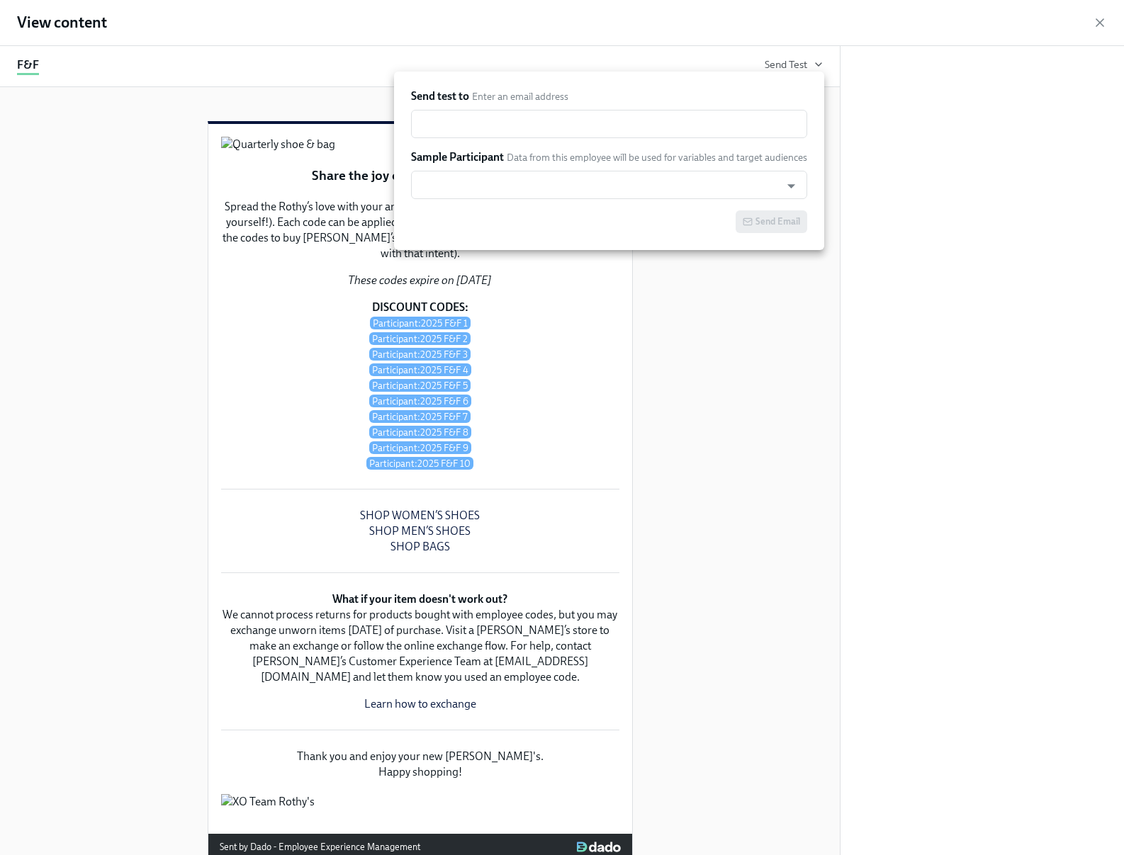
click at [799, 364] on div at bounding box center [562, 427] width 1124 height 855
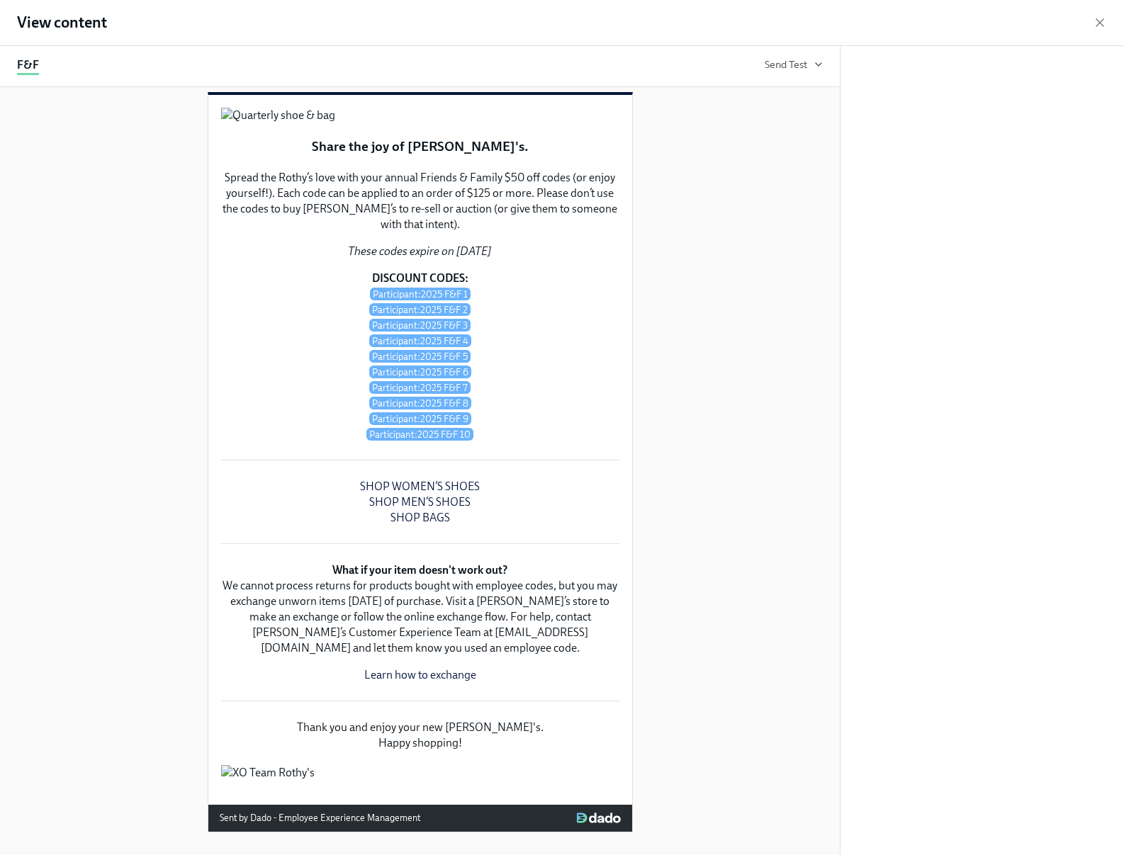
scroll to position [0, 0]
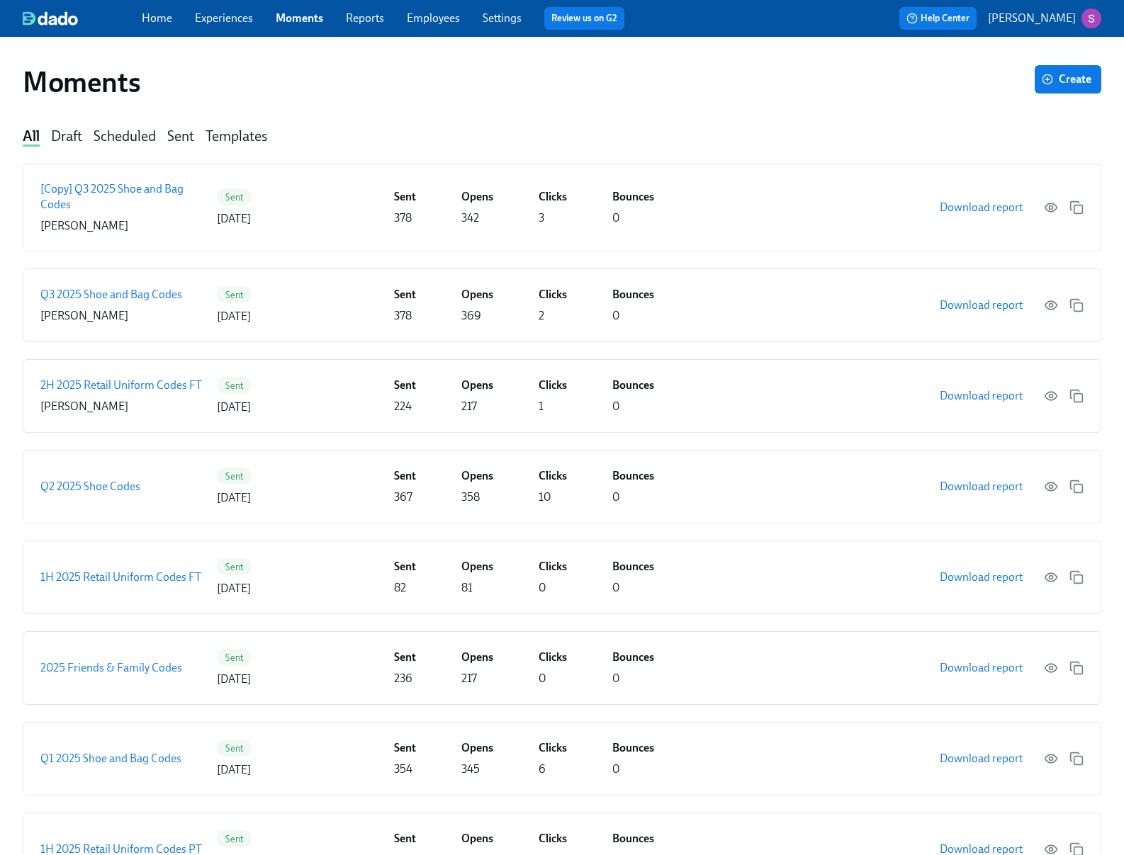
scroll to position [247, 0]
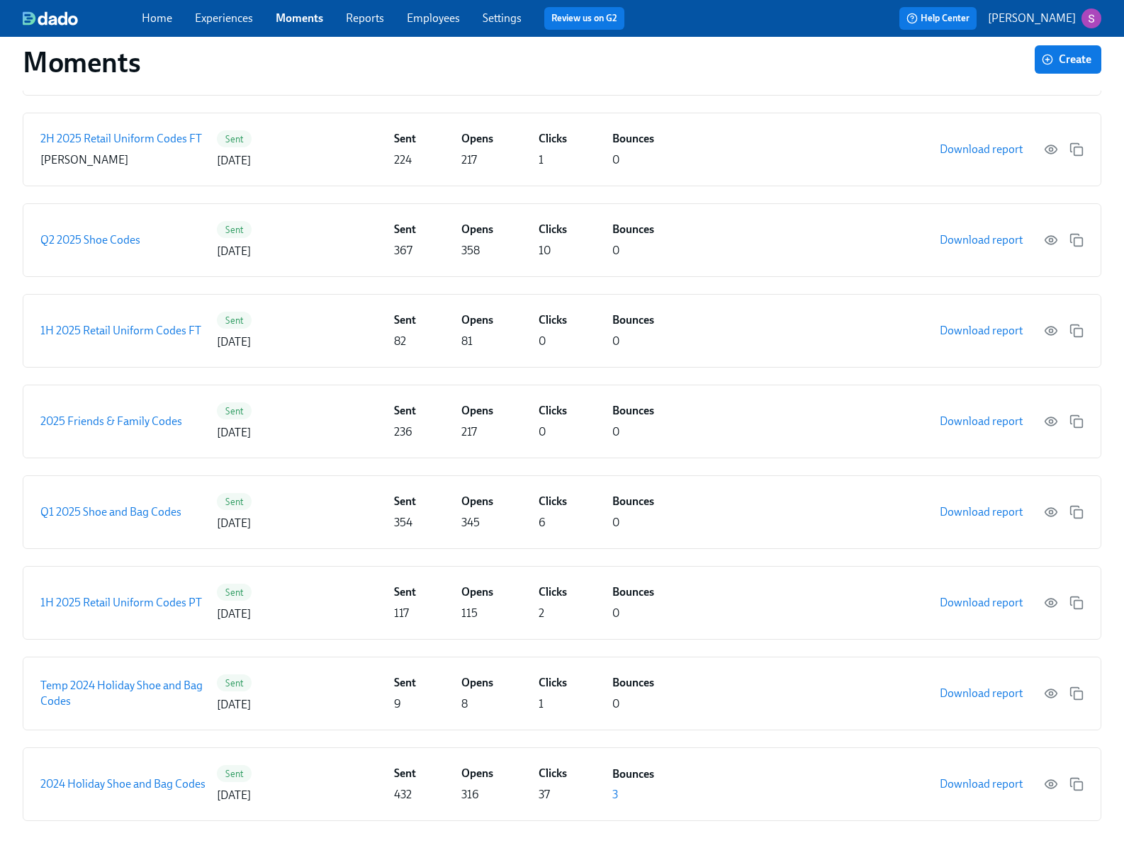
click at [422, 20] on link "Employees" at bounding box center [433, 17] width 53 height 13
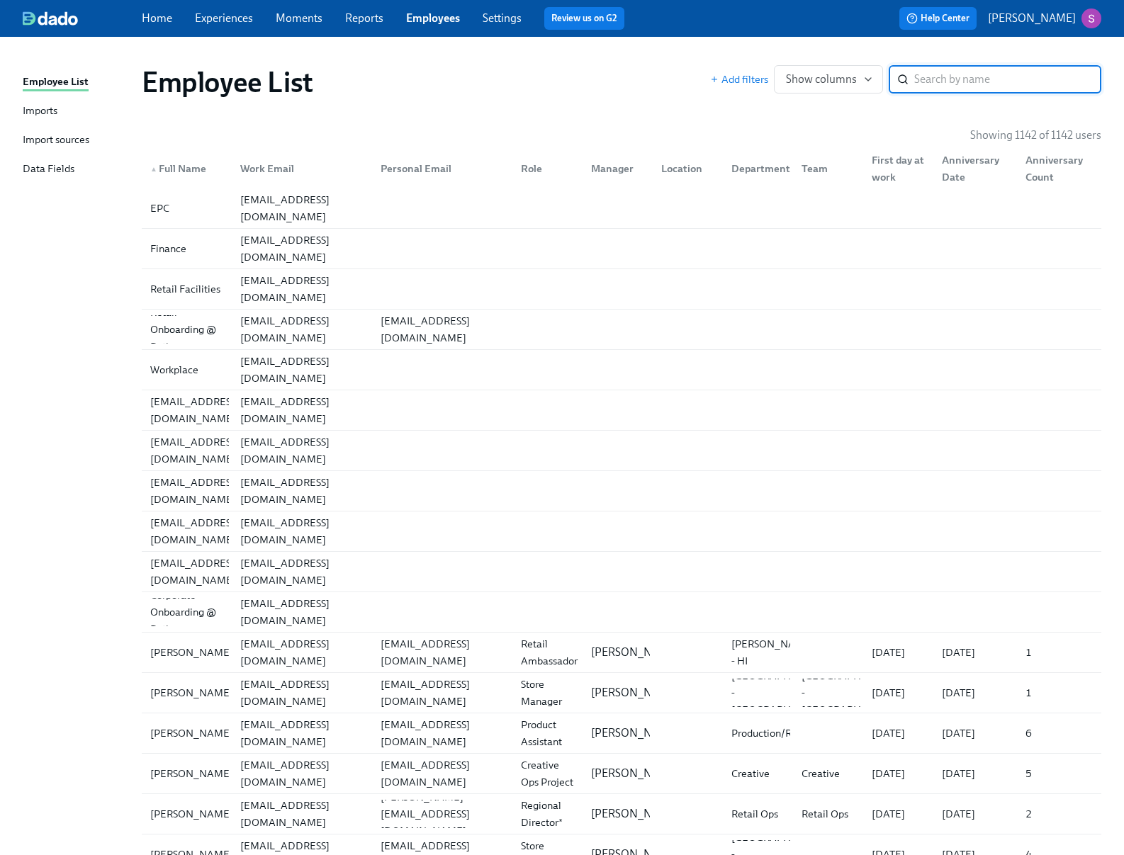
click at [55, 108] on div "Imports" at bounding box center [40, 112] width 35 height 18
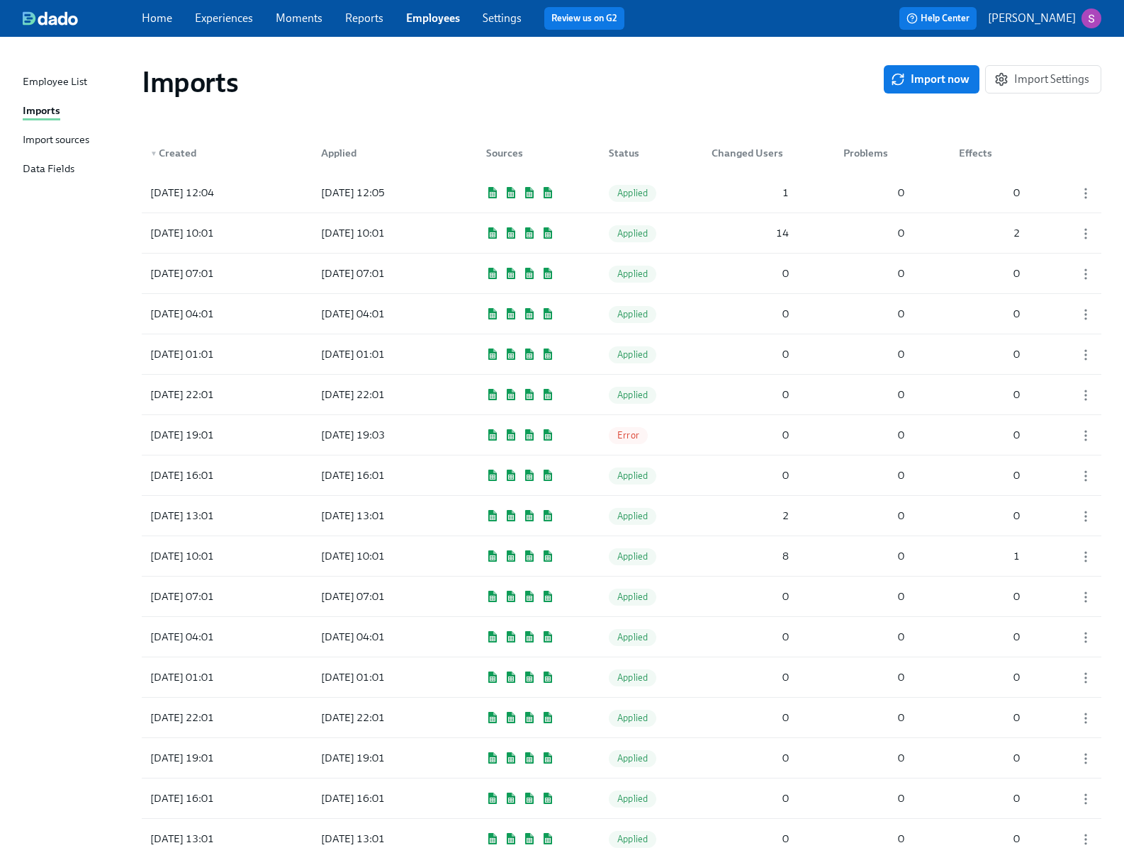
click at [56, 81] on div "Employee List" at bounding box center [55, 83] width 64 height 18
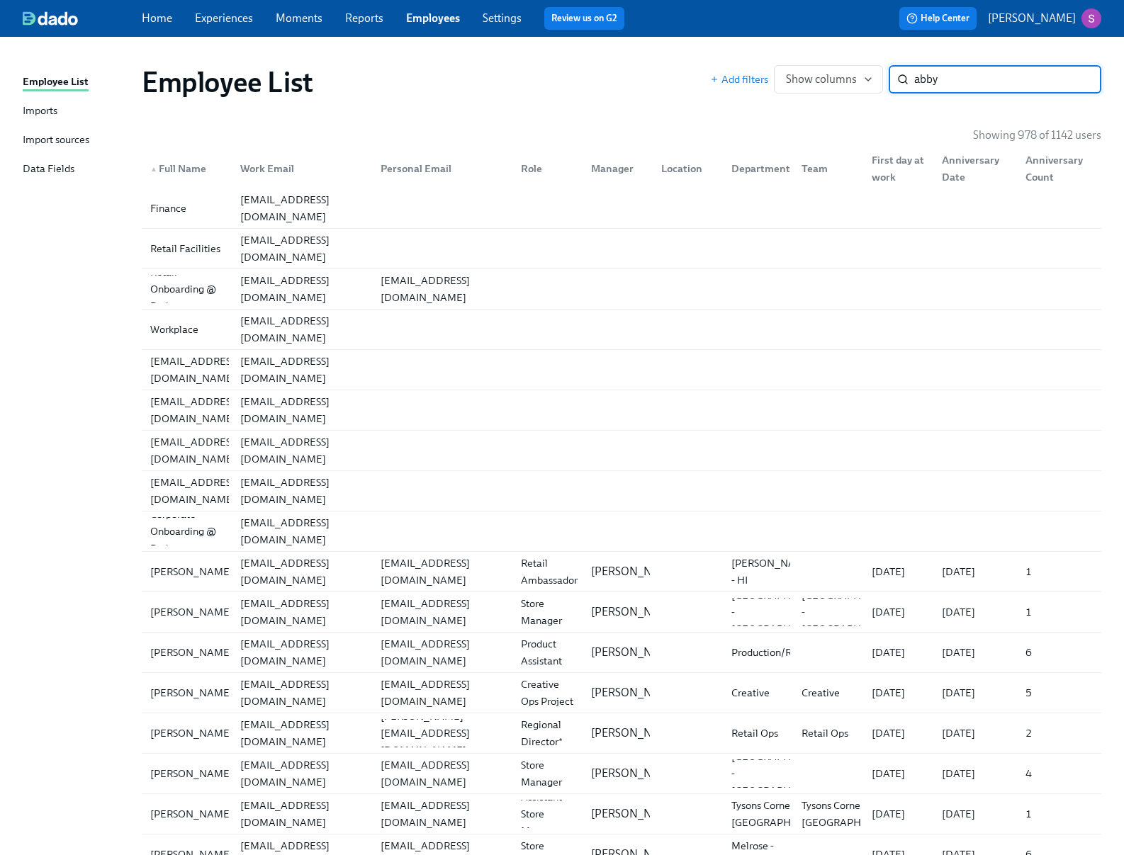
type input "abby"
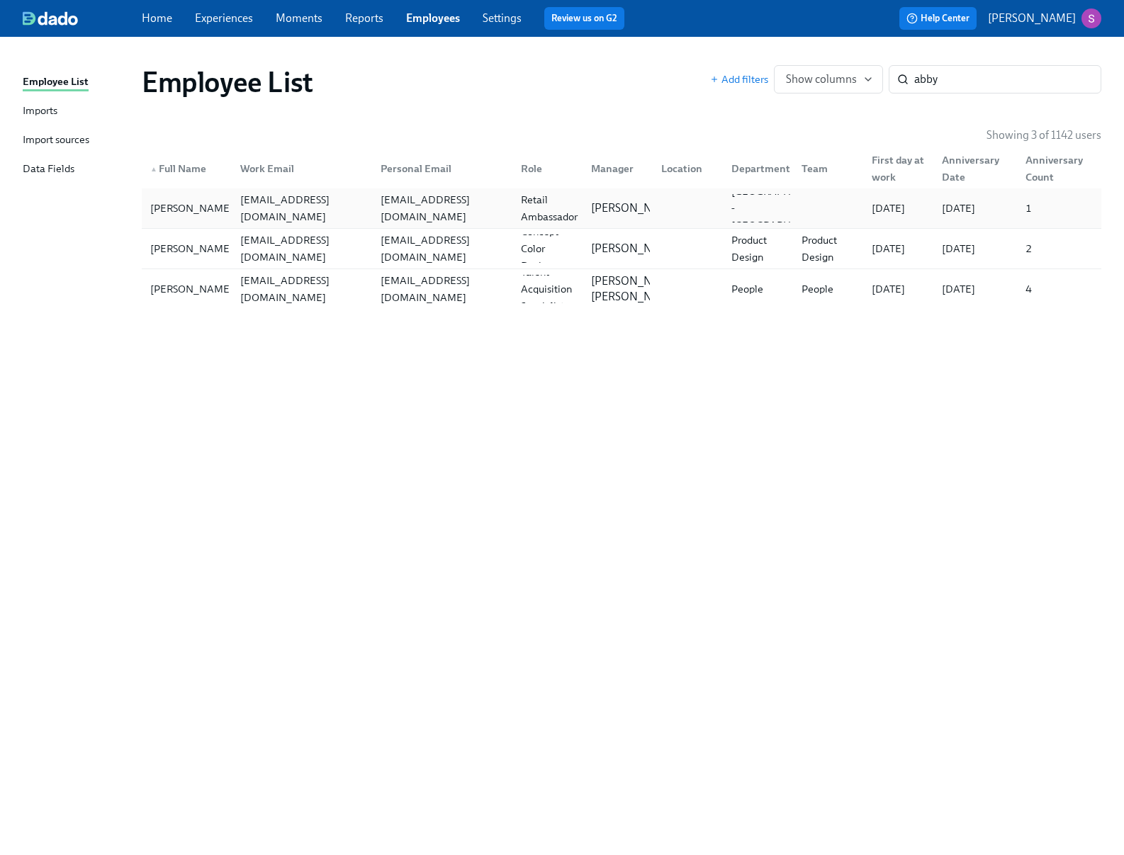
click at [536, 206] on div "Retail Ambassador" at bounding box center [549, 208] width 68 height 34
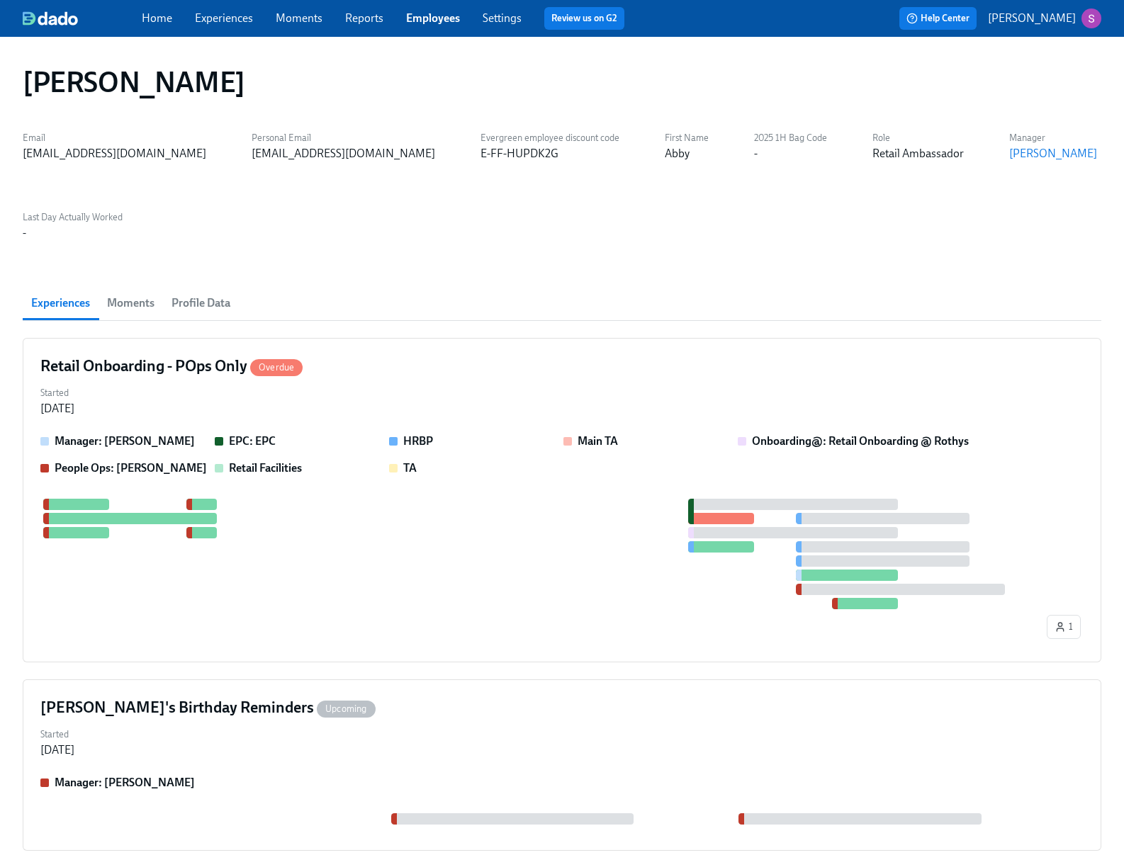
click at [215, 293] on span "Profile Data" at bounding box center [201, 303] width 59 height 20
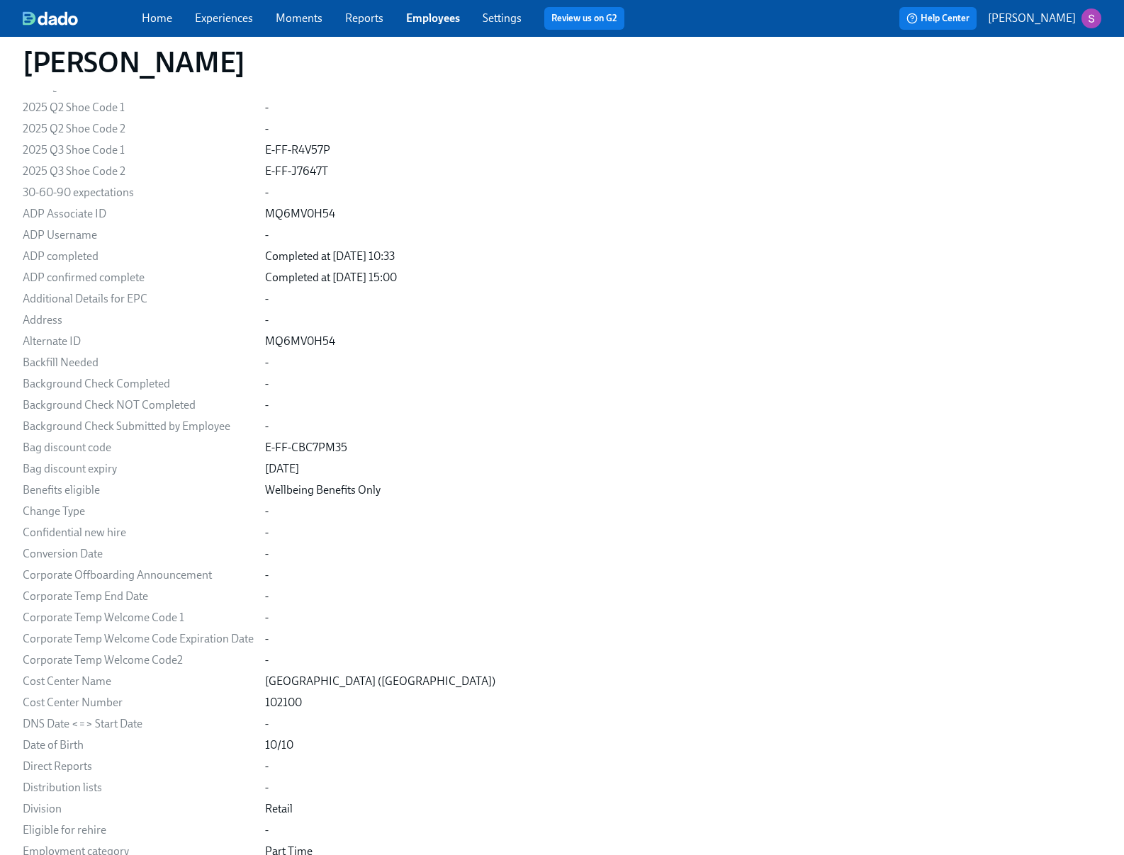
scroll to position [816, 0]
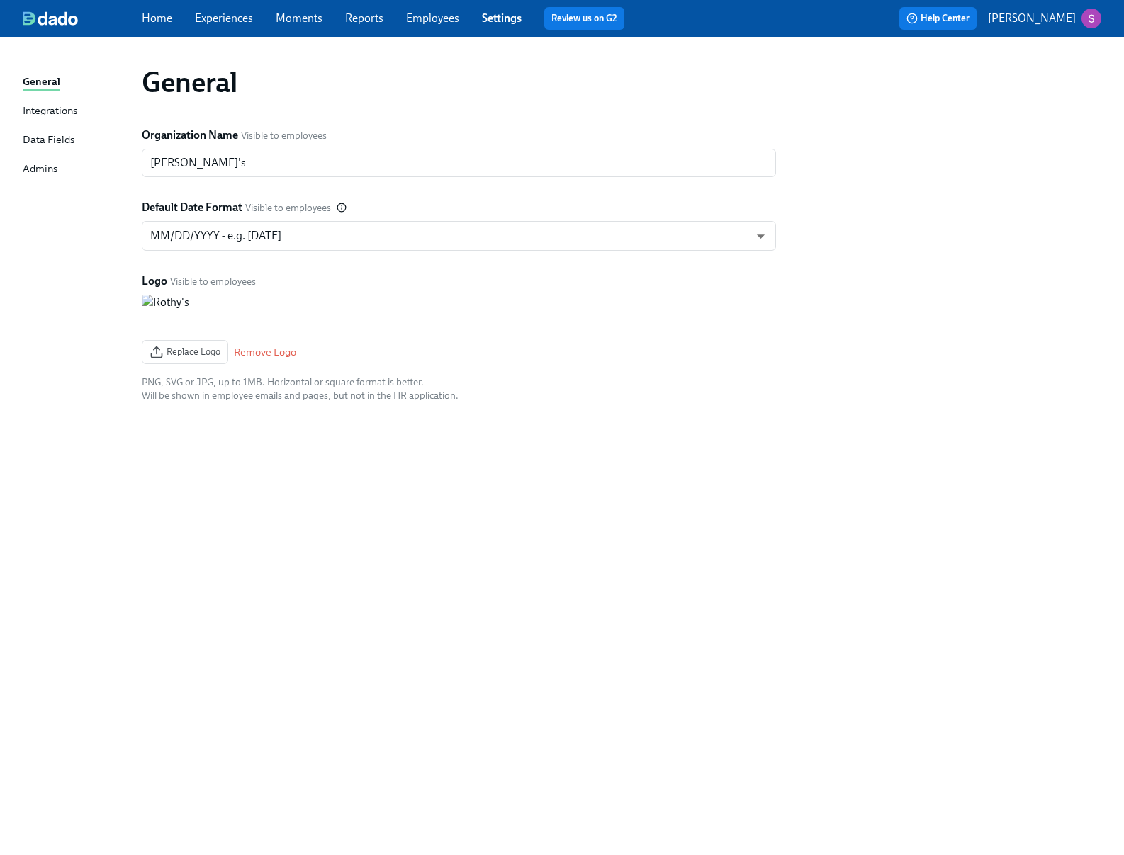
click at [44, 106] on div "Integrations" at bounding box center [50, 112] width 55 height 18
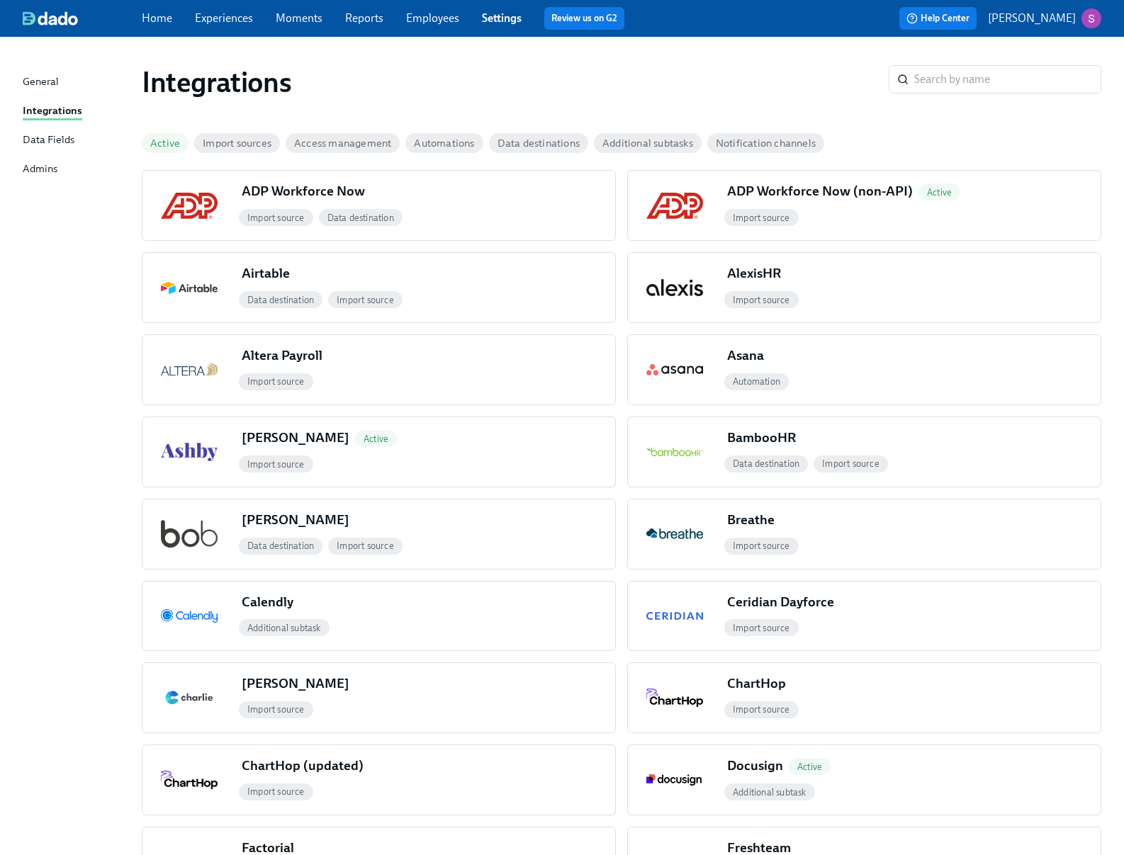
click at [48, 139] on div "Data Fields" at bounding box center [49, 141] width 52 height 18
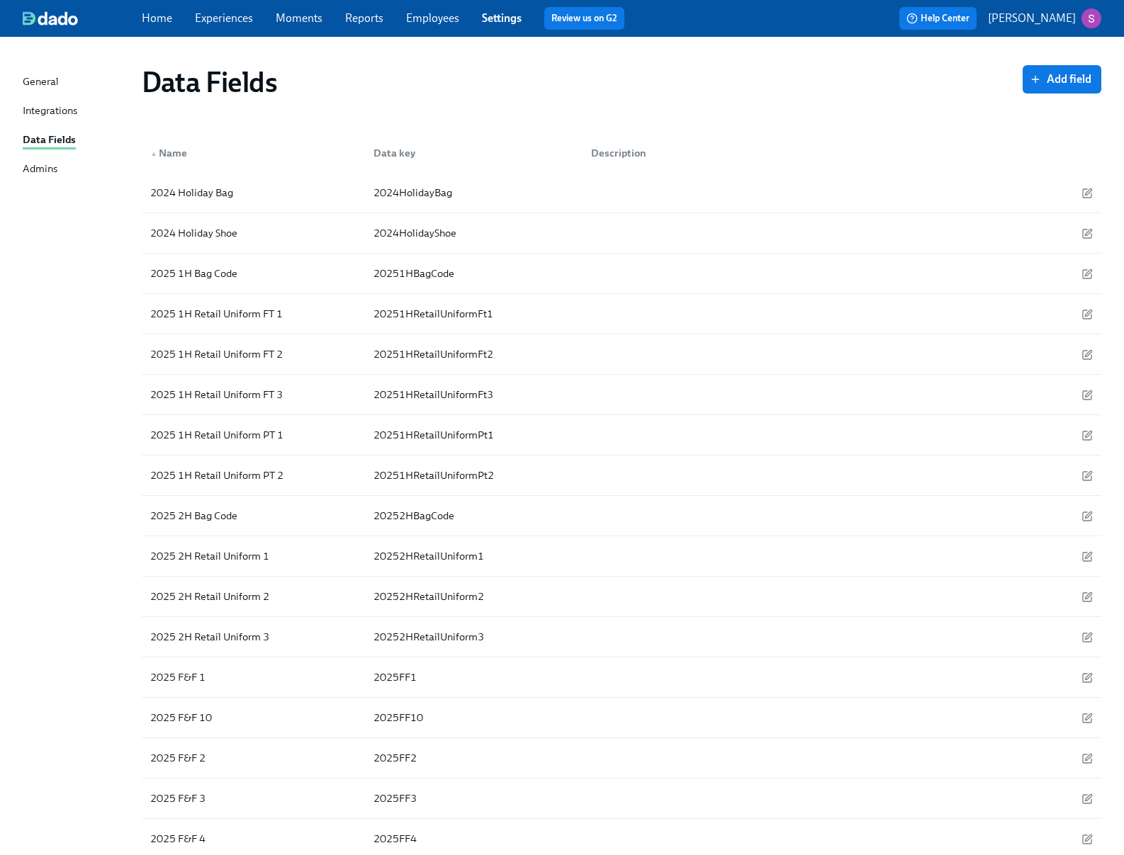
click at [39, 115] on div "Integrations" at bounding box center [50, 112] width 55 height 18
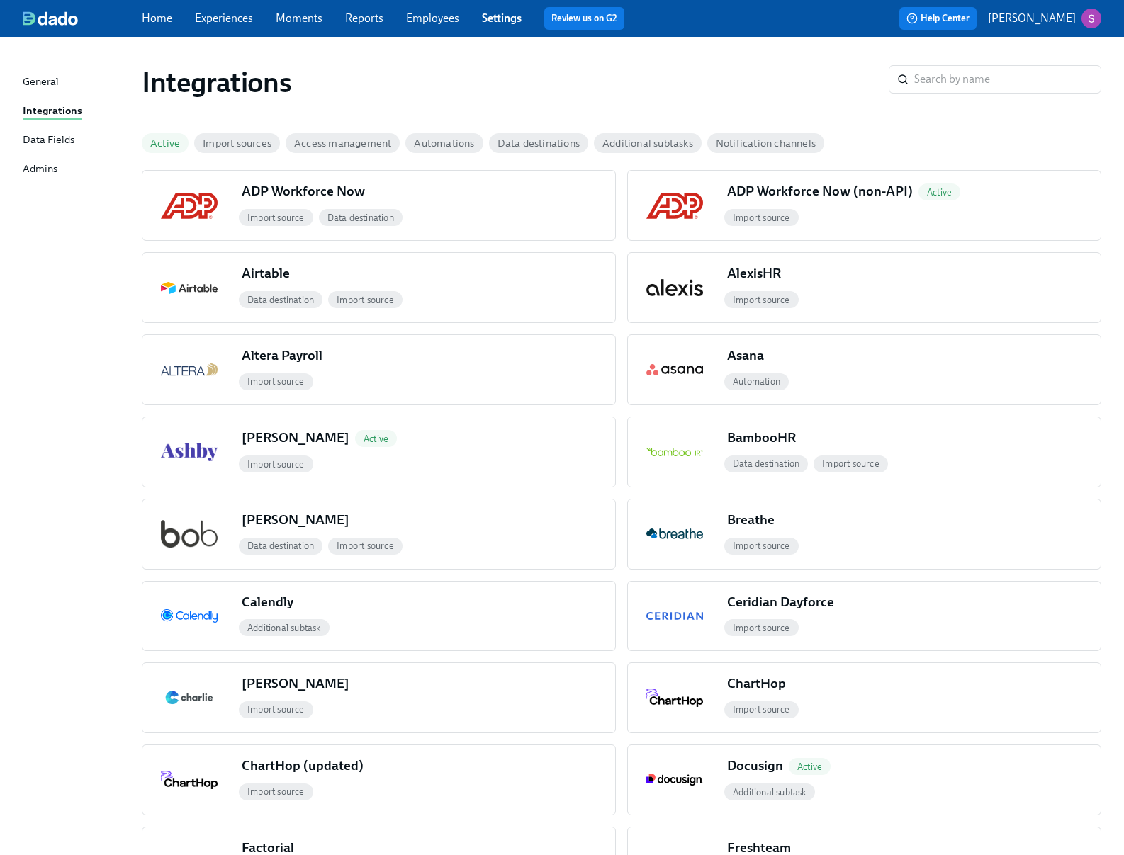
click at [222, 147] on span "Import sources" at bounding box center [237, 143] width 86 height 11
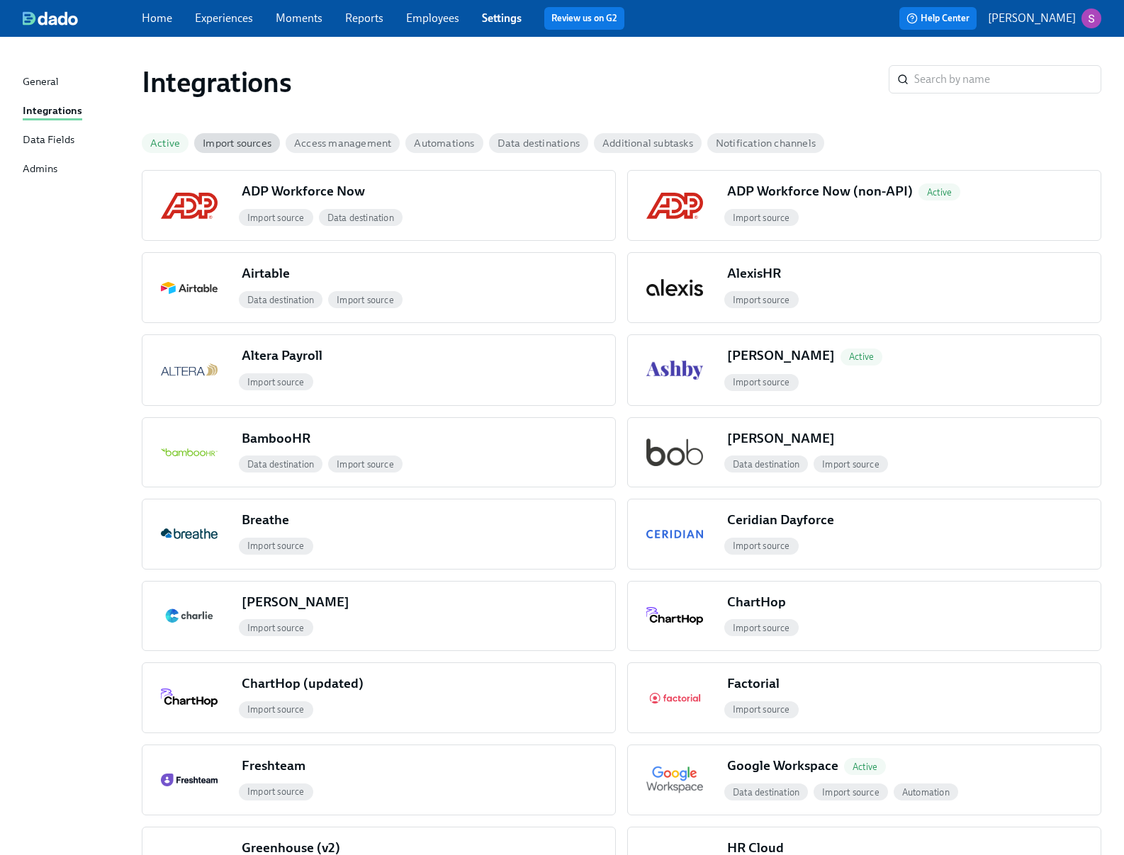
click at [49, 86] on div "General" at bounding box center [41, 83] width 36 height 18
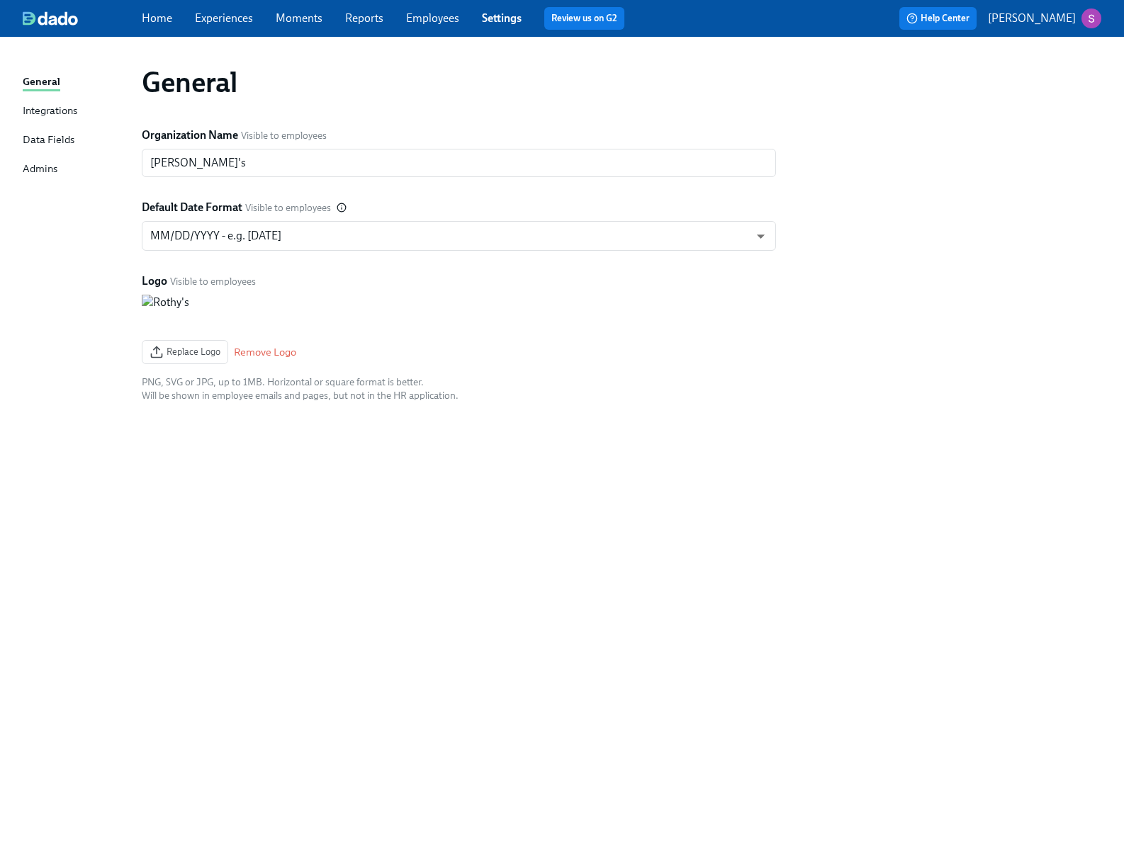
click at [58, 164] on link "Admins" at bounding box center [77, 170] width 108 height 18
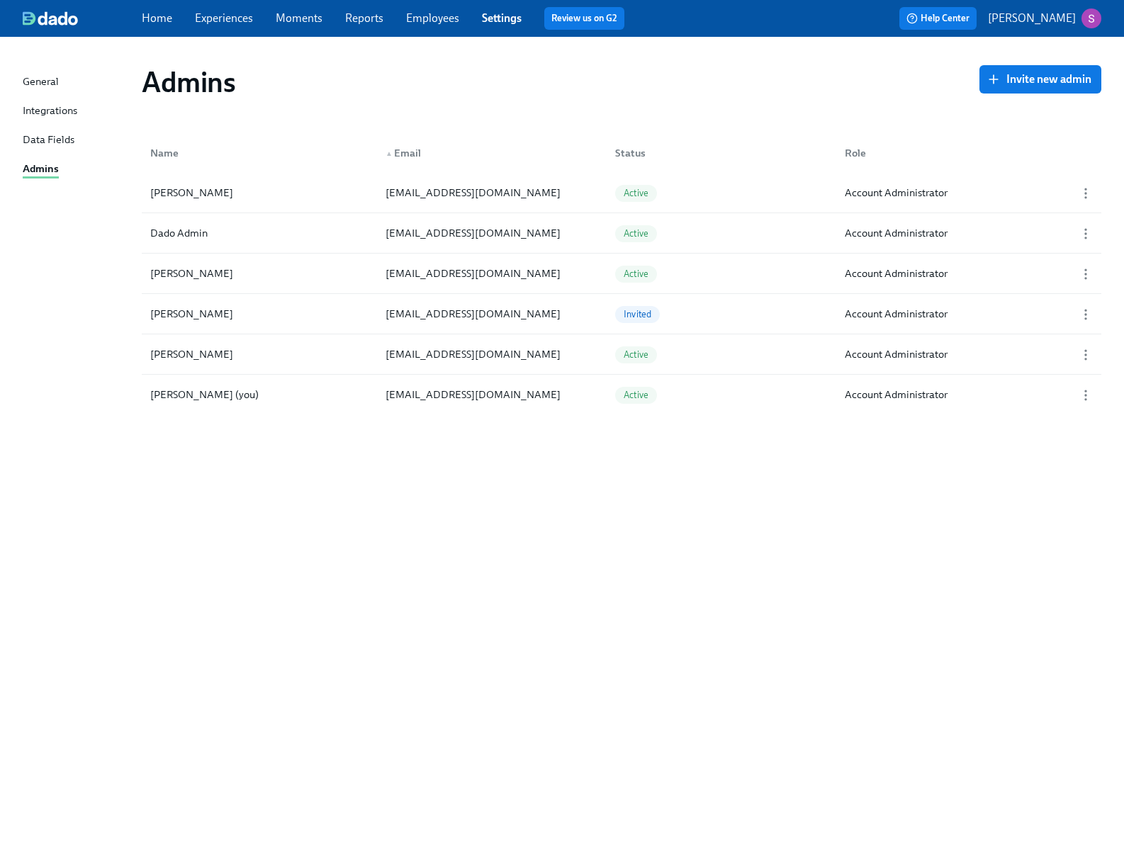
click at [53, 112] on div "Integrations" at bounding box center [50, 112] width 55 height 18
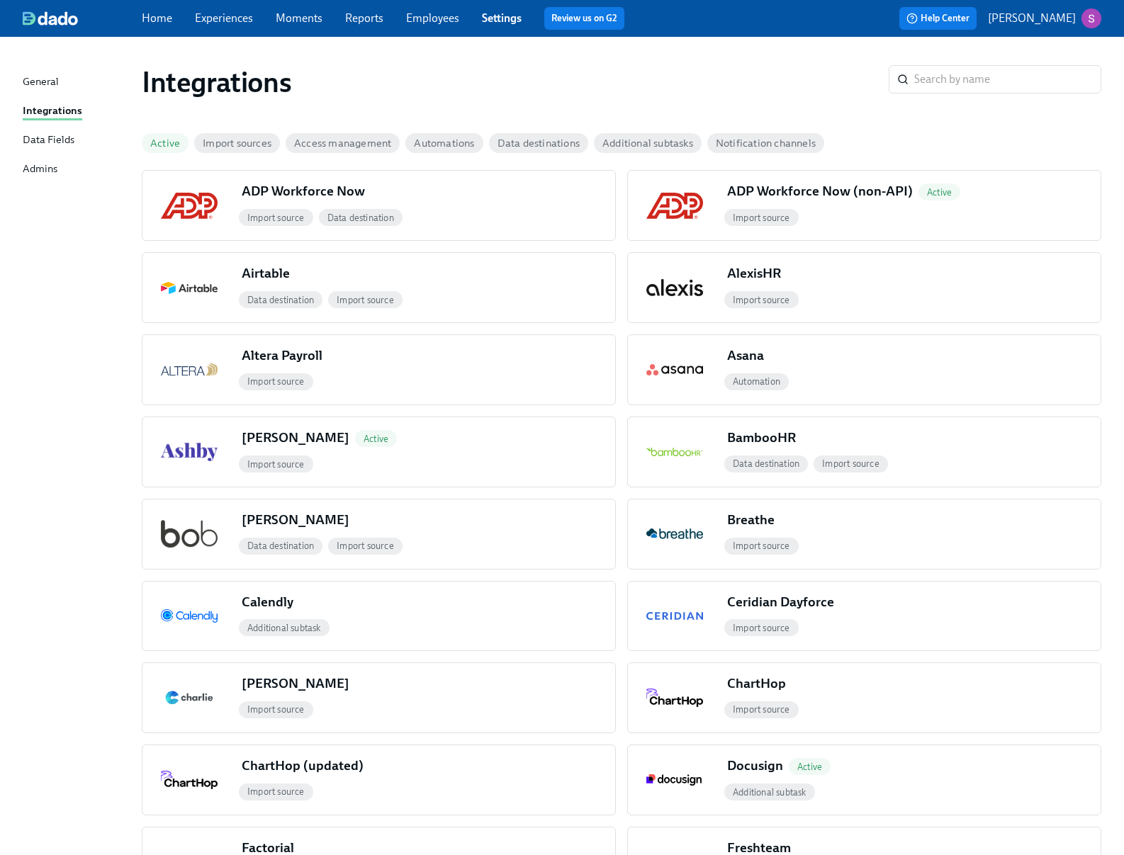
click at [57, 169] on div "Admins" at bounding box center [40, 170] width 35 height 18
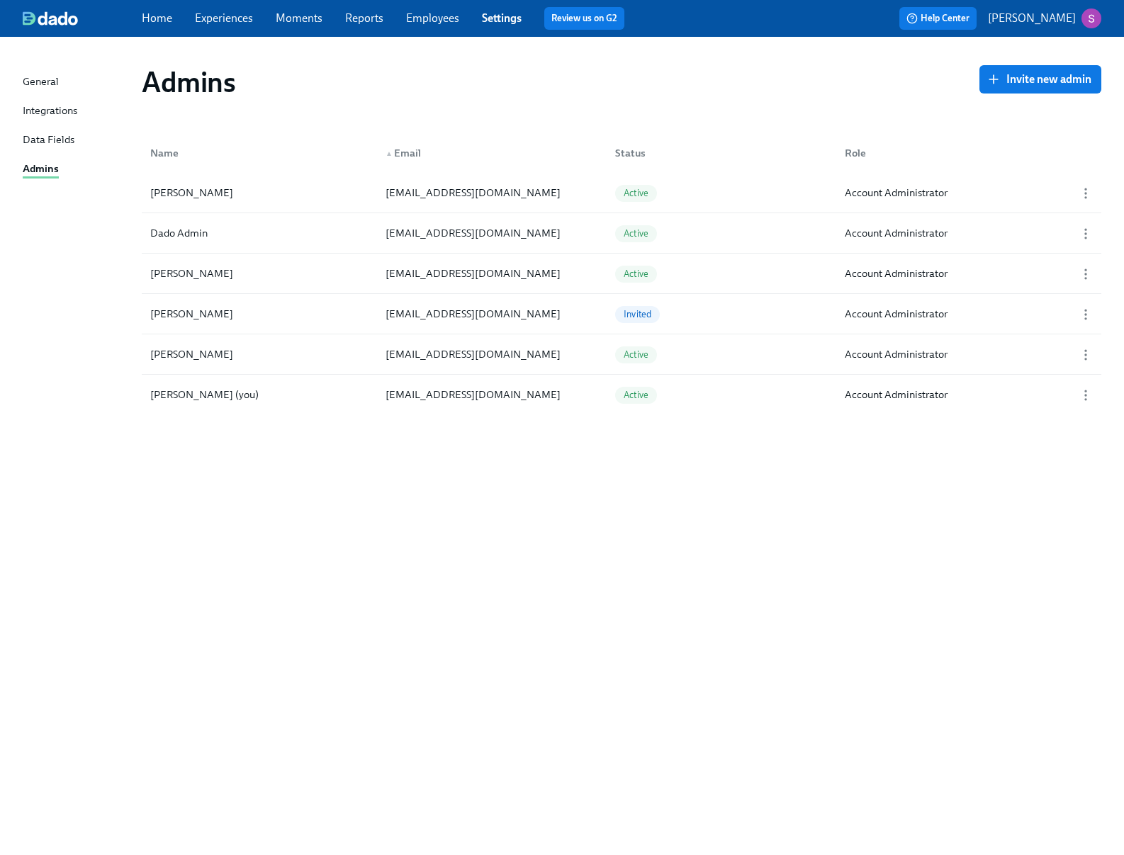
click at [49, 108] on div "Integrations" at bounding box center [50, 112] width 55 height 18
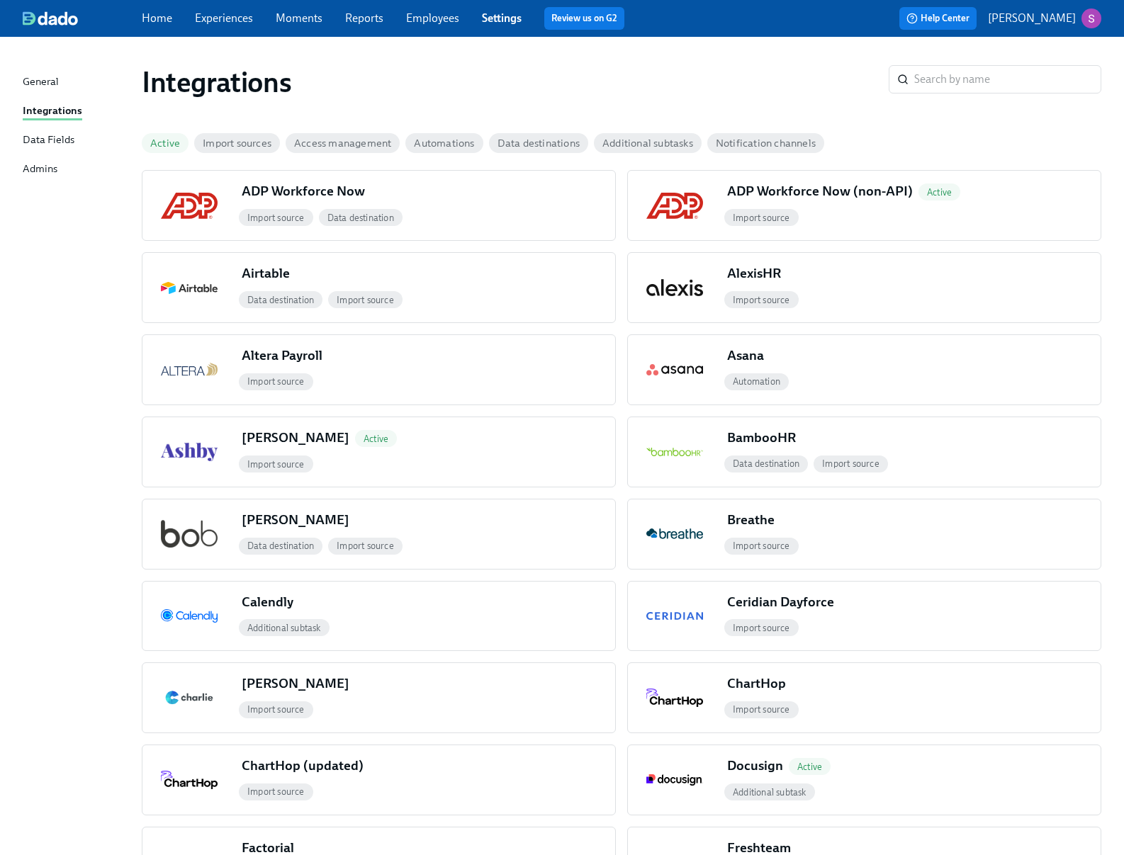
click at [247, 140] on span "Import sources" at bounding box center [237, 143] width 86 height 11
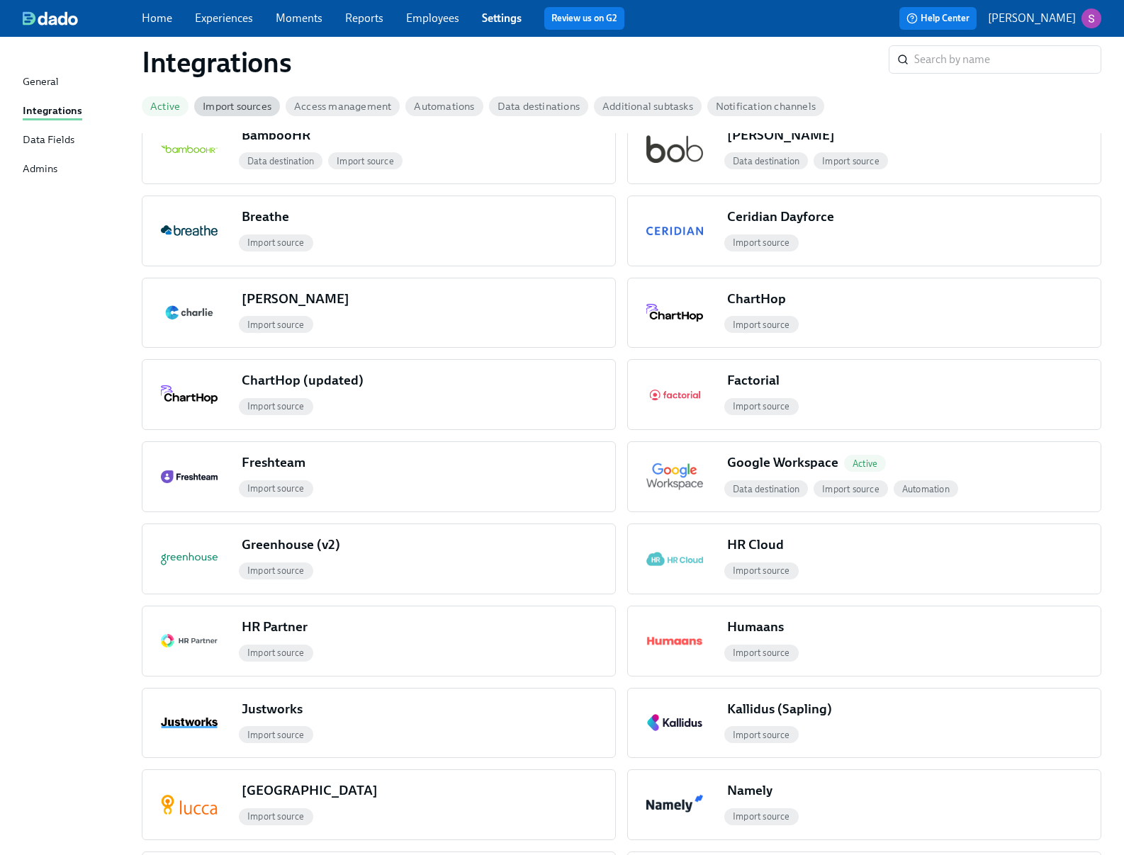
scroll to position [941, 0]
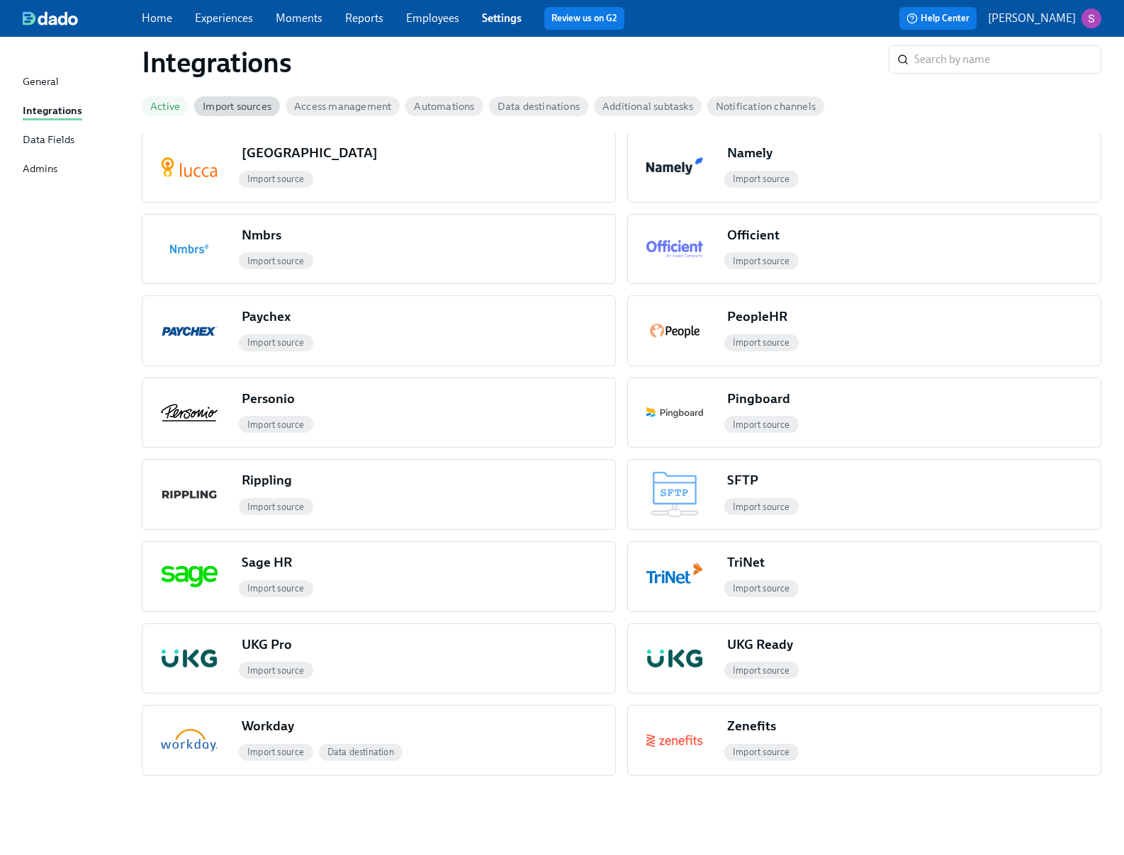
click at [441, 12] on link "Employees" at bounding box center [432, 17] width 53 height 13
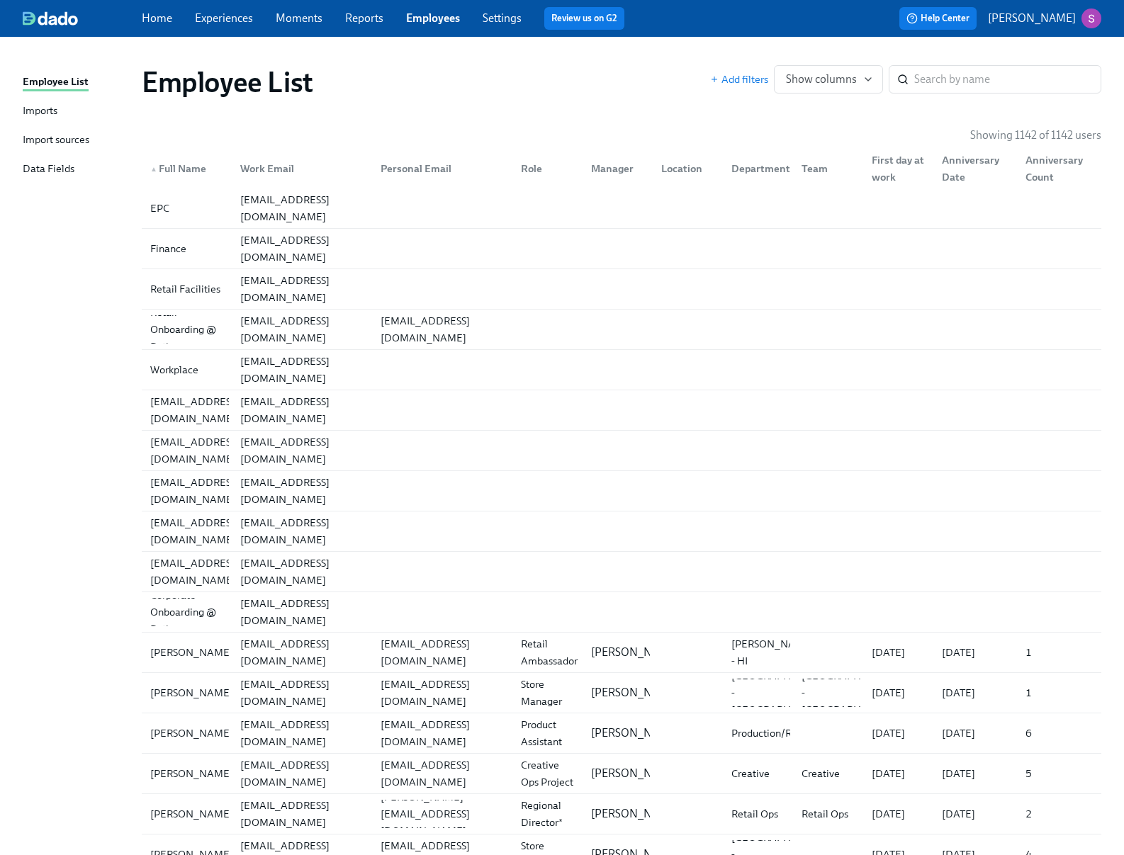
click at [55, 108] on div "Imports" at bounding box center [40, 112] width 35 height 18
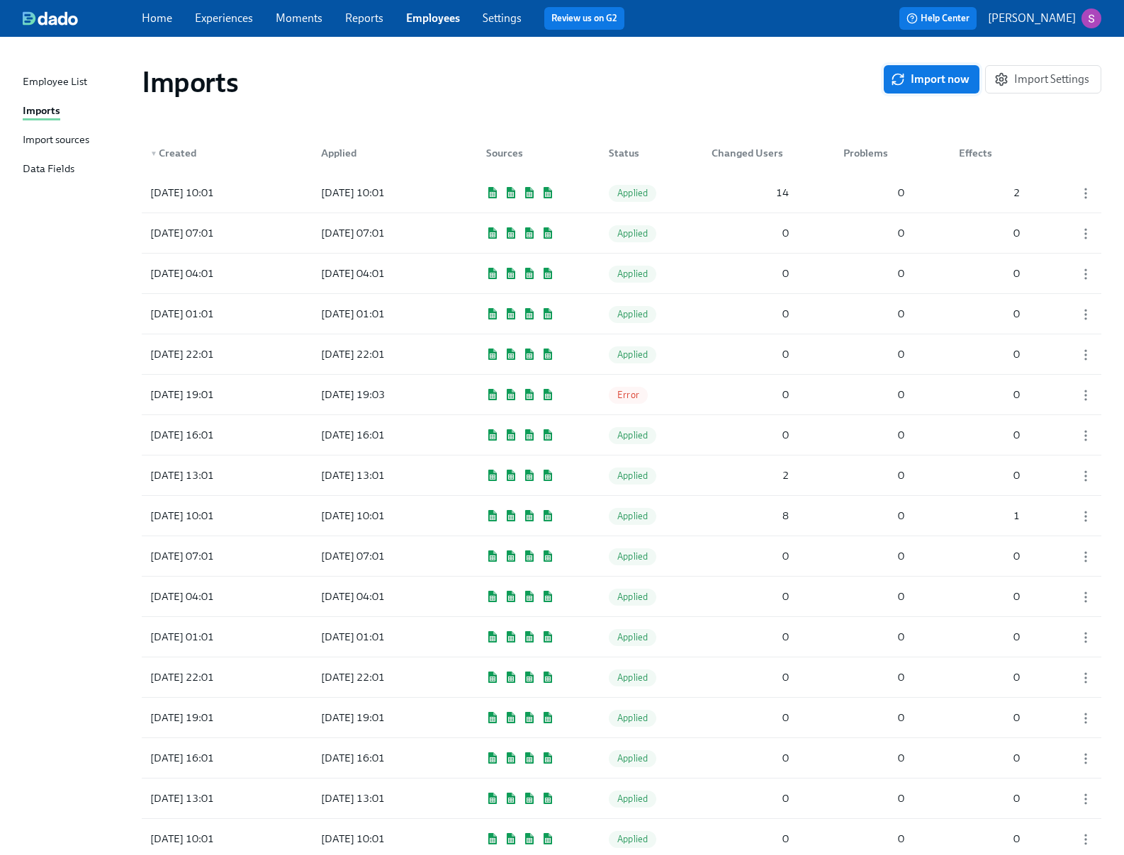
click at [924, 84] on span "Import now" at bounding box center [932, 79] width 76 height 14
click at [644, 193] on span "Pending" at bounding box center [634, 193] width 50 height 11
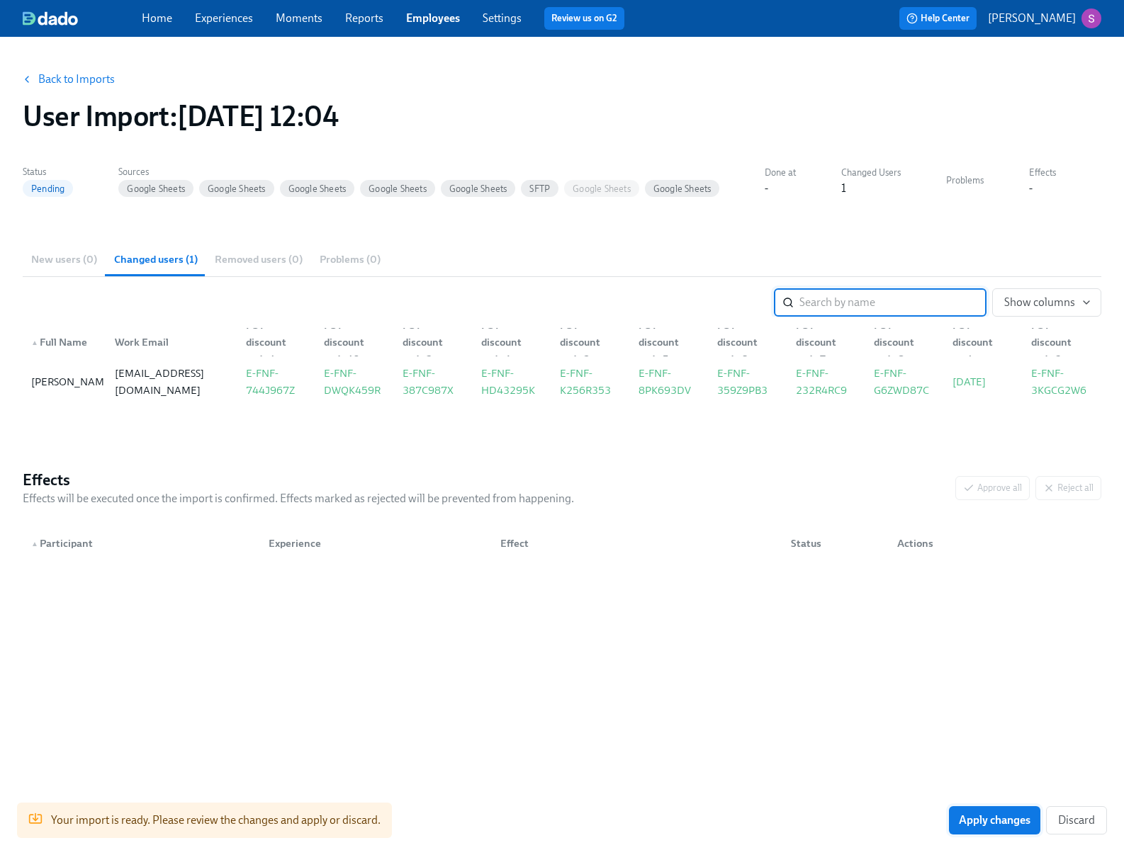
click at [991, 825] on span "Apply changes" at bounding box center [995, 821] width 72 height 14
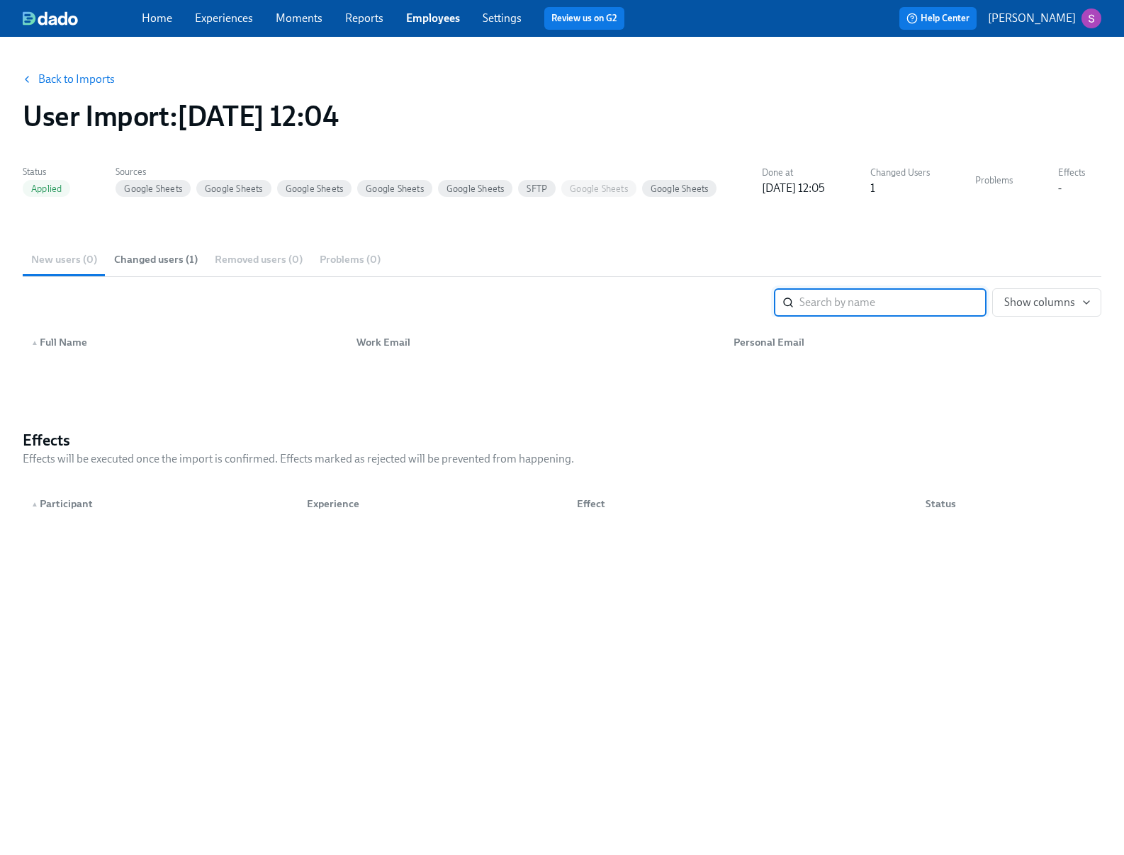
click at [99, 75] on link "Back to Imports" at bounding box center [76, 79] width 77 height 14
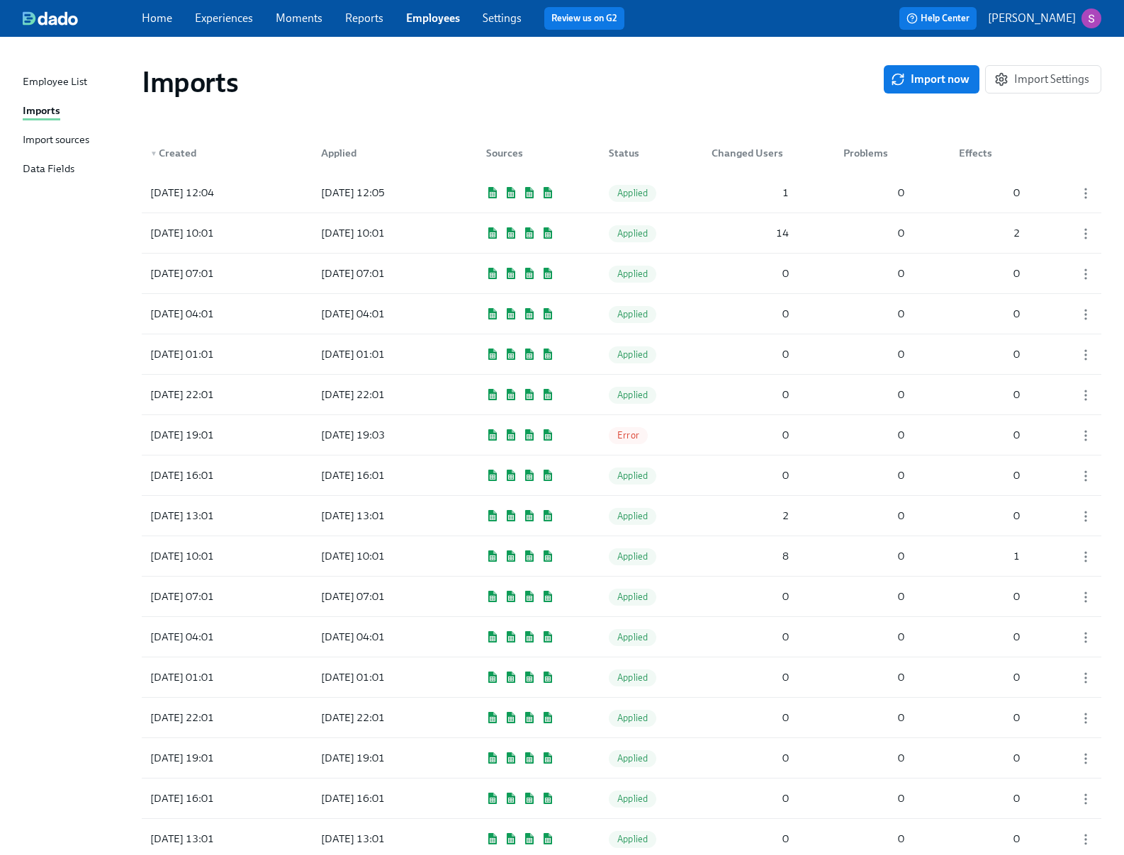
click at [39, 139] on div "Import sources" at bounding box center [56, 141] width 67 height 18
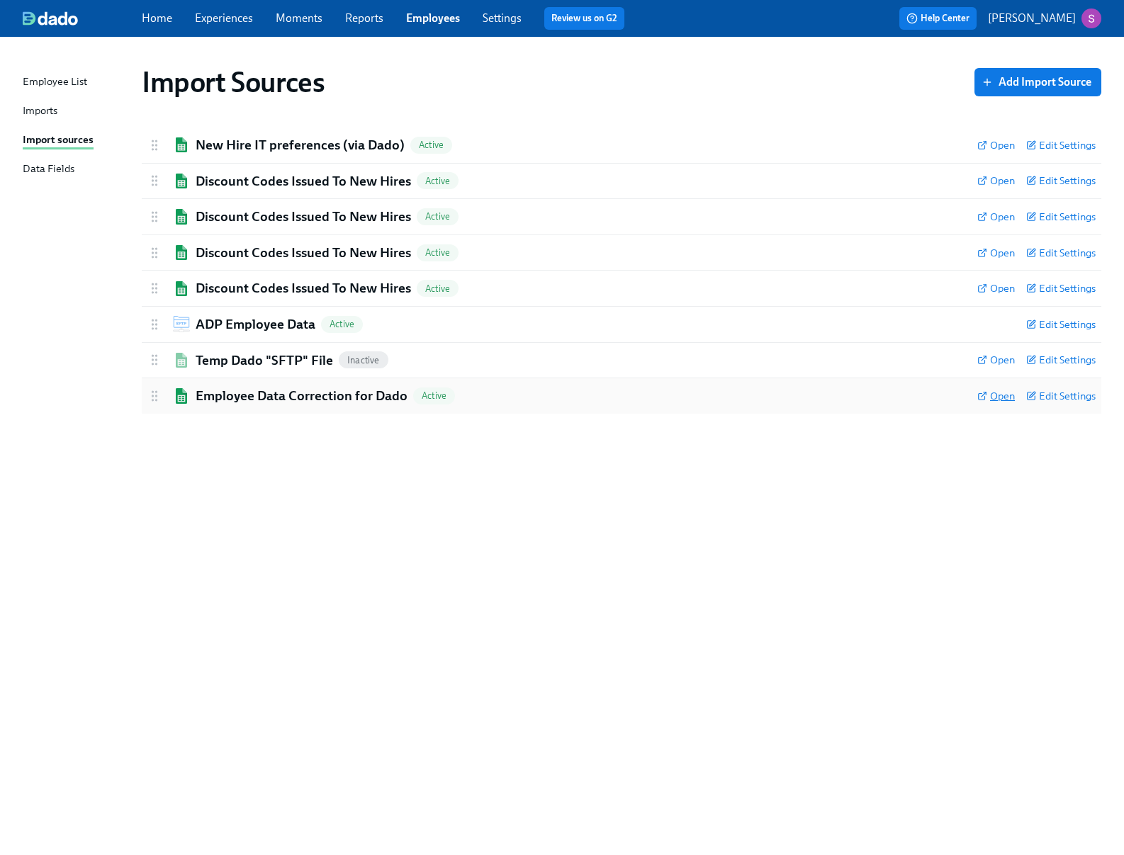
click at [980, 398] on icon at bounding box center [982, 396] width 10 height 10
click at [64, 103] on link "Imports" at bounding box center [77, 112] width 108 height 18
